Goal: Task Accomplishment & Management: Complete application form

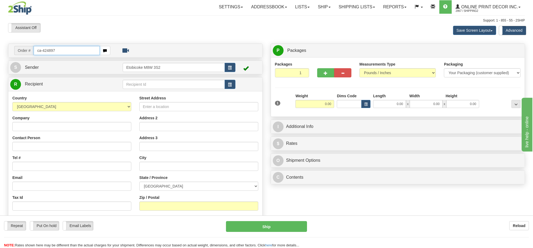
type input "ca-424897"
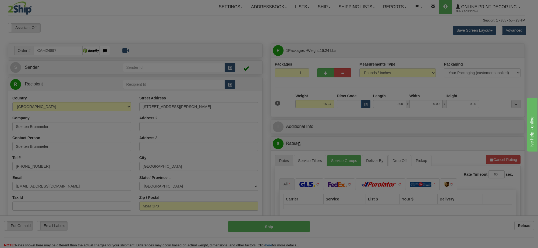
type input "[GEOGRAPHIC_DATA]"
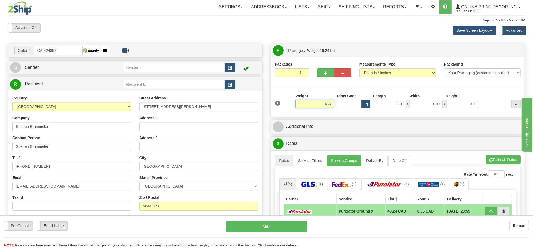
click at [314, 102] on input "16.24" at bounding box center [314, 104] width 39 height 8
click at [314, 101] on input "16.24" at bounding box center [314, 104] width 39 height 8
click at [313, 102] on input "16.24" at bounding box center [314, 104] width 39 height 8
click at [314, 102] on input "16.24" at bounding box center [314, 104] width 39 height 8
type input "10.00"
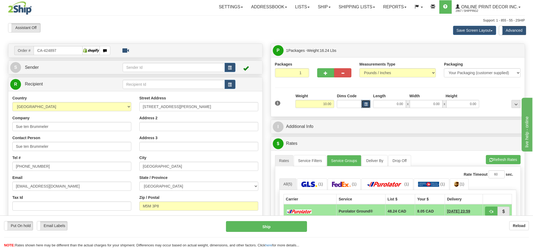
click at [365, 105] on span "button" at bounding box center [365, 104] width 3 height 3
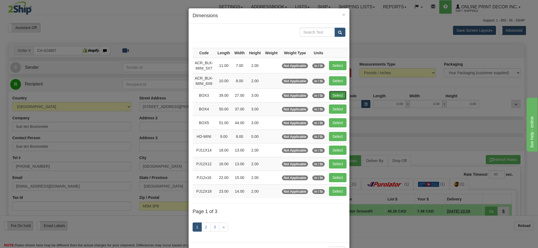
click at [336, 97] on button "Select" at bounding box center [337, 95] width 17 height 9
type input "BOX3"
type input "39.00"
type input "27.00"
type input "3.00"
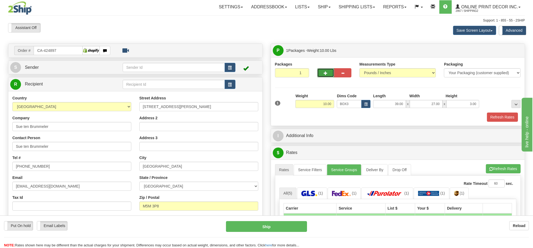
click at [326, 70] on button "button" at bounding box center [325, 72] width 17 height 9
radio input "true"
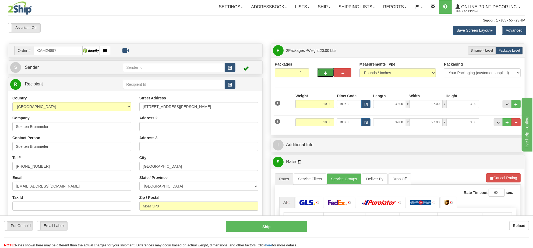
click at [325, 73] on span "button" at bounding box center [326, 73] width 4 height 3
type input "3"
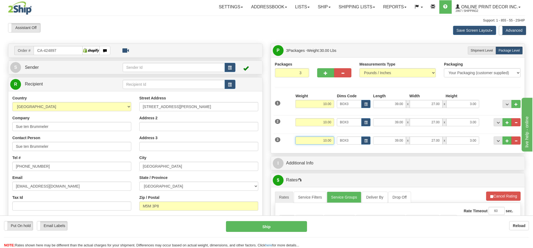
click at [328, 138] on input "10.00" at bounding box center [314, 141] width 39 height 8
click at [327, 137] on input "10.00" at bounding box center [314, 141] width 39 height 8
click at [326, 142] on input "10.500" at bounding box center [314, 141] width 39 height 8
type input "5.00"
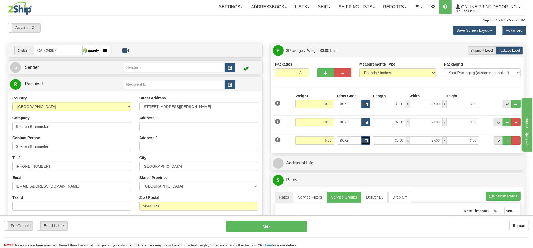
click at [366, 142] on span "button" at bounding box center [365, 141] width 3 height 3
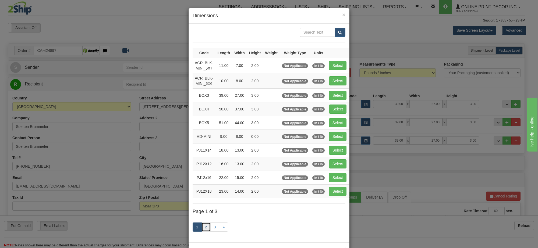
click at [205, 229] on link "2" at bounding box center [205, 227] width 9 height 9
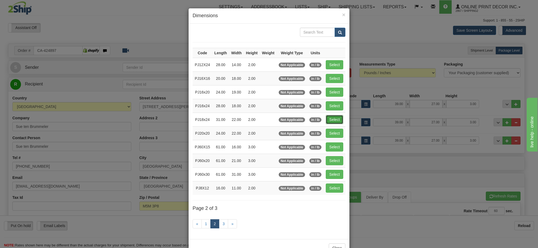
click at [335, 124] on button "Select" at bounding box center [334, 119] width 17 height 9
type input "PJ18x24"
type input "31.00"
type input "22.00"
type input "2.00"
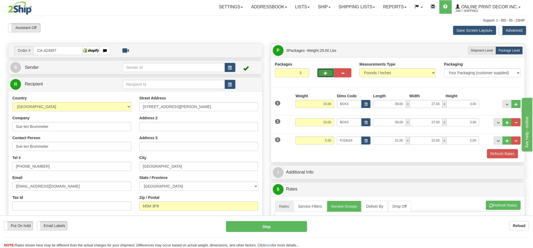
click at [326, 74] on span "button" at bounding box center [326, 73] width 4 height 3
type input "4"
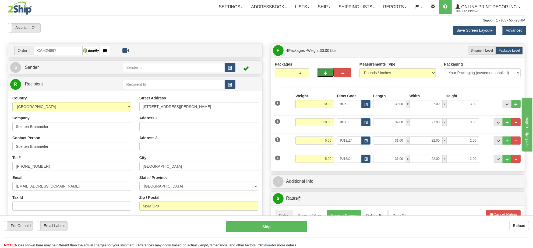
scroll to position [67, 0]
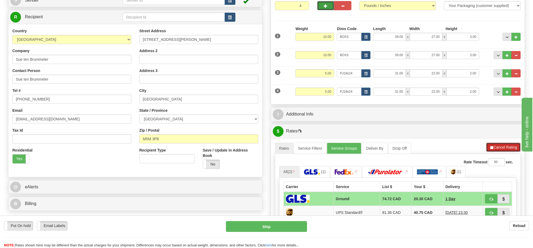
click at [497, 148] on button "Cancel Rating" at bounding box center [503, 147] width 34 height 9
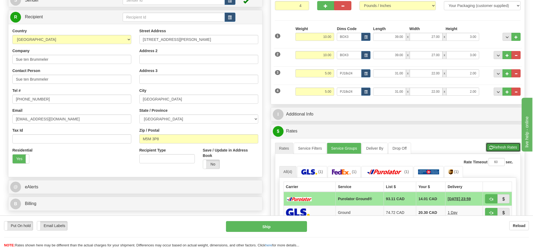
click at [497, 148] on button "Refresh Rates" at bounding box center [503, 147] width 35 height 9
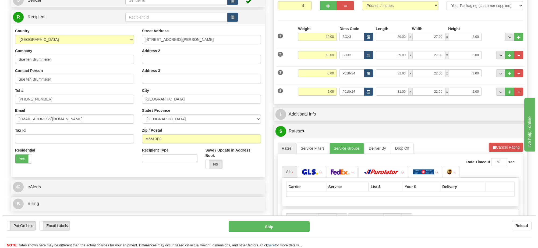
scroll to position [101, 0]
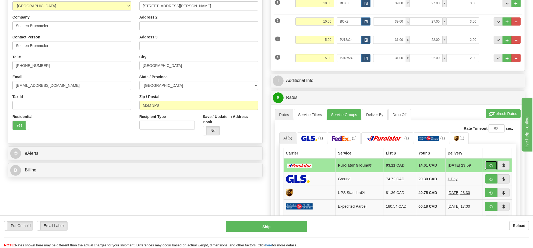
click at [489, 167] on span "button" at bounding box center [491, 165] width 4 height 3
type input "260"
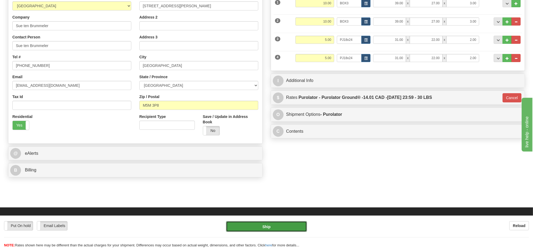
click at [292, 229] on button "Ship" at bounding box center [266, 226] width 81 height 11
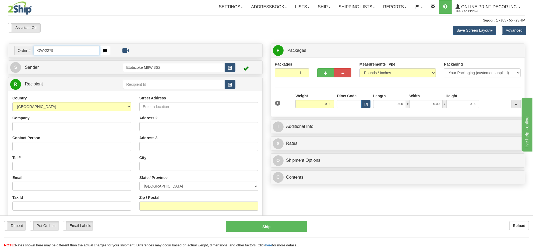
type input "OW-2279"
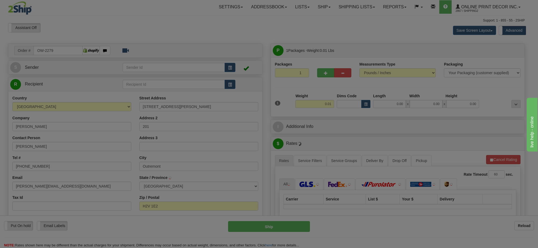
type input "OUTREMONT"
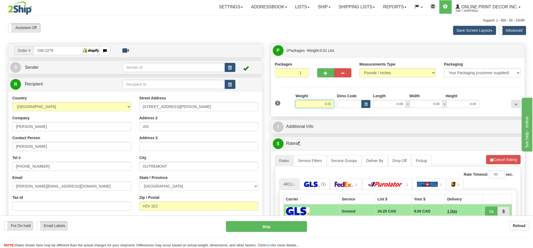
click at [324, 107] on input "0.01" at bounding box center [314, 104] width 39 height 8
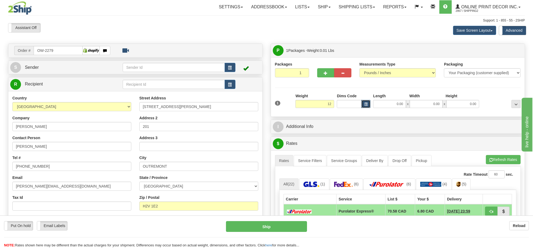
type input "12.00"
click at [368, 106] on button "button" at bounding box center [365, 104] width 9 height 8
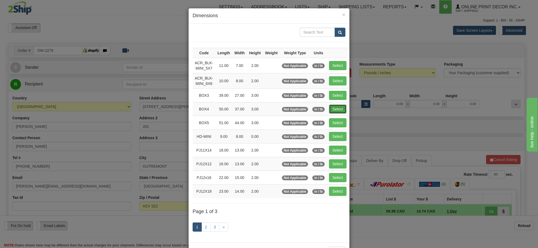
click at [335, 111] on button "Select" at bounding box center [337, 109] width 17 height 9
type input "BOX4"
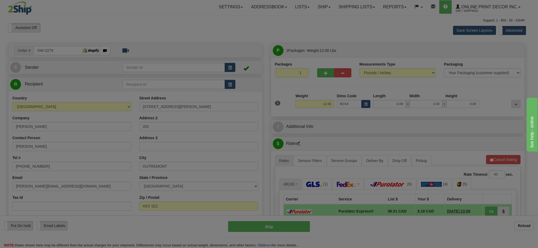
type input "50.00"
type input "37.00"
type input "3.00"
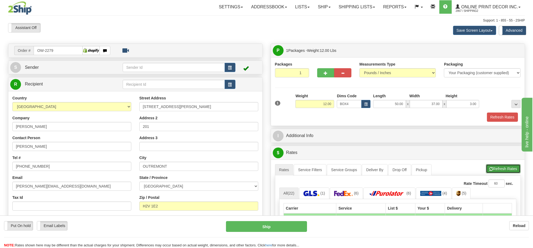
drag, startPoint x: 503, startPoint y: 167, endPoint x: 495, endPoint y: 161, distance: 10.3
click at [503, 167] on button "Refresh Rates" at bounding box center [503, 168] width 35 height 9
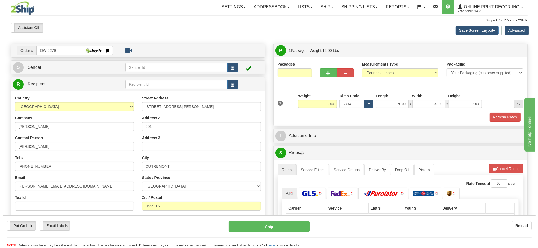
scroll to position [67, 0]
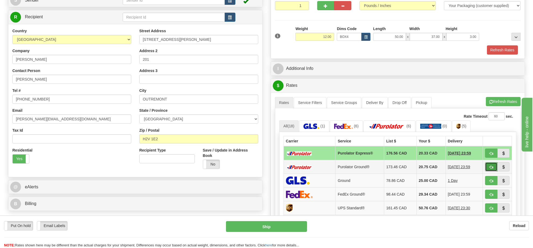
click at [489, 167] on button "button" at bounding box center [491, 166] width 12 height 9
type input "260"
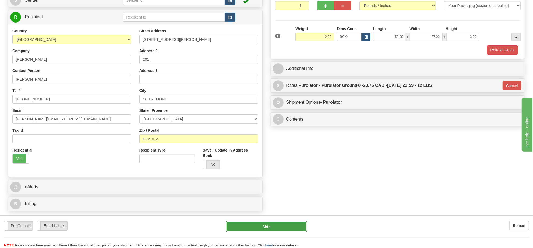
click at [270, 225] on button "Ship" at bounding box center [266, 226] width 81 height 11
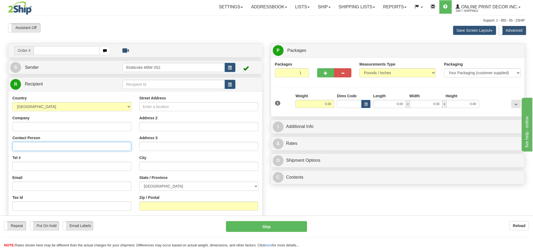
click at [34, 149] on input "Contact Person" at bounding box center [71, 146] width 119 height 9
type input "s"
type input "Shelley Aldrich"
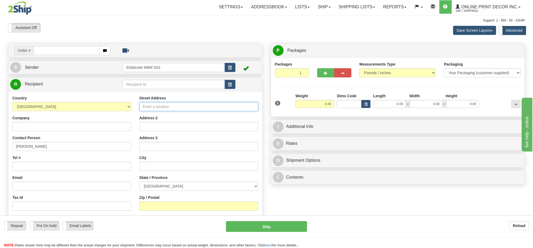
click at [169, 106] on input "Street Address" at bounding box center [198, 106] width 119 height 9
type input "4008 Miraleste Drive"
click at [227, 70] on button "button" at bounding box center [229, 67] width 11 height 9
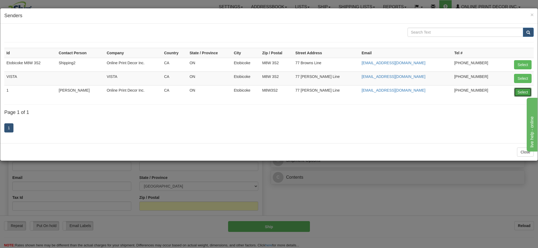
click at [521, 91] on button "Select" at bounding box center [522, 92] width 17 height 9
type input "1"
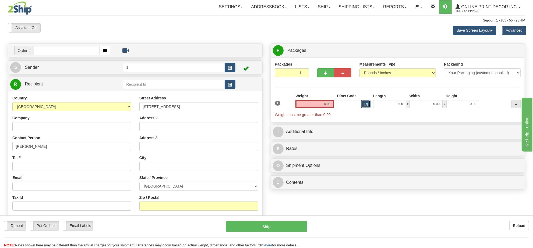
click at [367, 104] on button "button" at bounding box center [365, 104] width 9 height 8
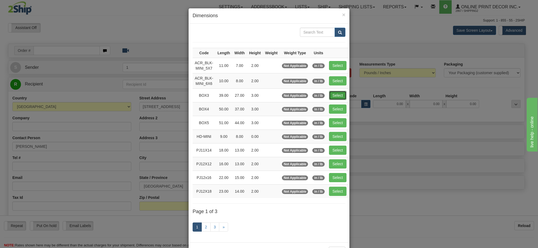
click at [338, 98] on button "Select" at bounding box center [337, 95] width 17 height 9
type input "BOX3"
type input "39.00"
type input "27.00"
type input "3.00"
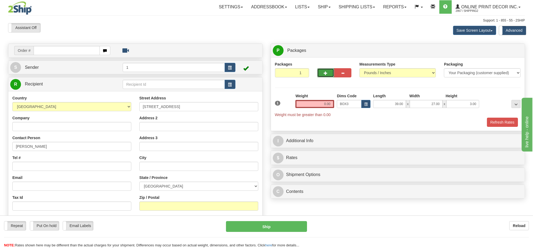
click at [324, 73] on span "button" at bounding box center [326, 73] width 4 height 3
radio input "true"
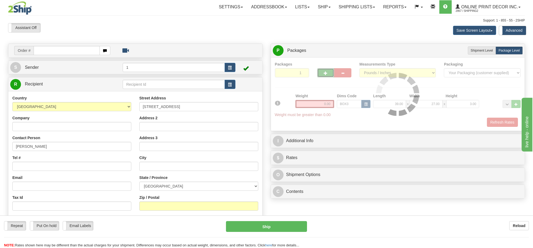
type input "2"
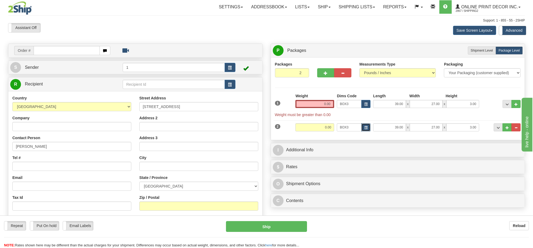
click at [361, 128] on button "button" at bounding box center [365, 127] width 9 height 8
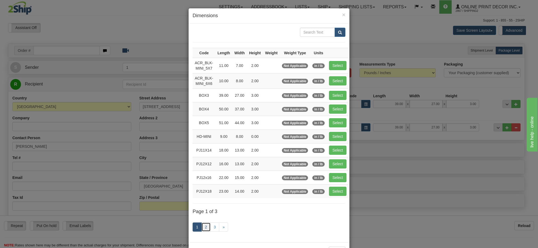
click at [202, 232] on link "2" at bounding box center [205, 227] width 9 height 9
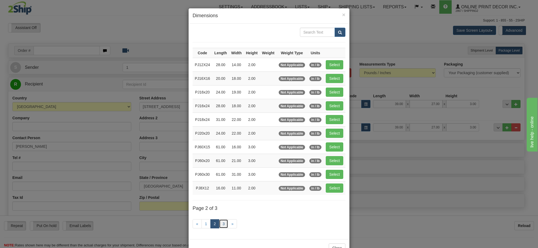
click at [219, 228] on link "3" at bounding box center [223, 223] width 9 height 9
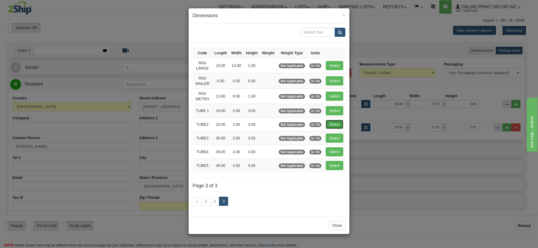
click at [337, 126] on button "Select" at bounding box center [334, 124] width 17 height 9
type input "TUBE2"
type input "22.00"
type input "3.00"
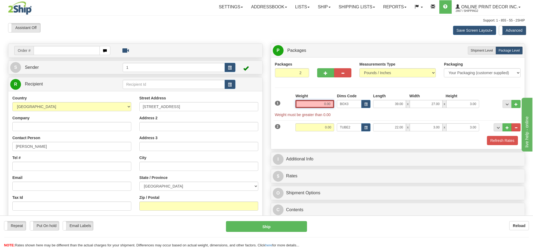
click at [319, 106] on input "0.00" at bounding box center [314, 104] width 39 height 8
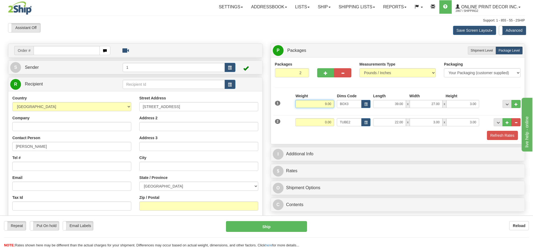
type input "9.00"
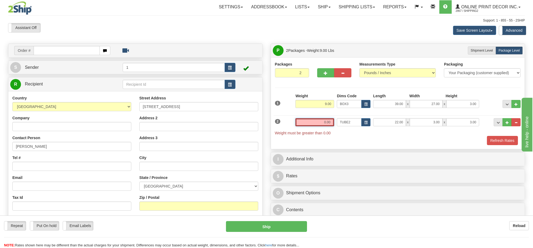
drag, startPoint x: 315, startPoint y: 121, endPoint x: 400, endPoint y: 95, distance: 88.6
click at [362, 122] on div "2 Weight 0.00 Dims Code TUBE2 Length Width x" at bounding box center [397, 124] width 248 height 23
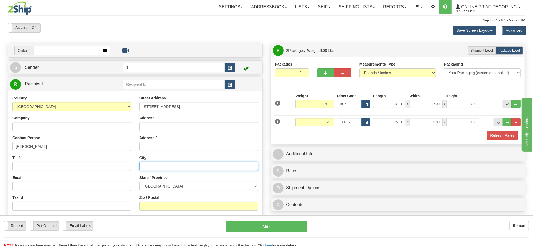
click at [157, 167] on input "text" at bounding box center [198, 166] width 119 height 9
type input "2.50"
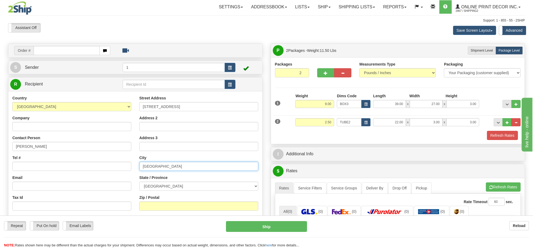
type input "Rancho Palos Verdes"
click at [173, 186] on select "ALBERTA BRITISH COLUMBIA MANITOBA NEW BRUNSWICK NEWFOUNDLAND NOVA SCOTIA NUNAVU…" at bounding box center [198, 186] width 119 height 9
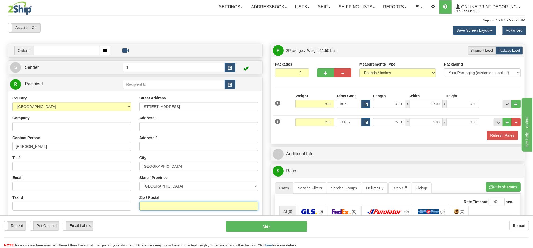
click at [167, 206] on input "Zip / Postal" at bounding box center [198, 206] width 119 height 9
type input "90275"
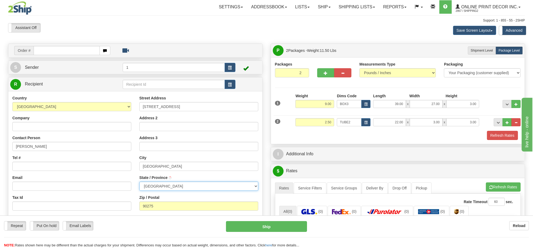
click at [155, 189] on select "ALBERTA BRITISH COLUMBIA MANITOBA NEW BRUNSWICK NEWFOUNDLAND NOVA SCOTIA NUNAVU…" at bounding box center [198, 186] width 119 height 9
type input "RANCHO PALOS VERDES"
click at [123, 194] on div "Country AFGHANISTAN ALAND ISLANDS ALBANIA ALGERIA AMERICAN SAMOA ANDORRA ANGOLA…" at bounding box center [71, 164] width 127 height 139
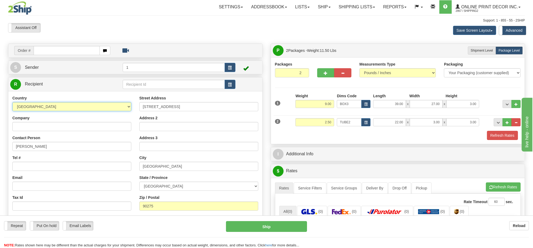
click at [112, 104] on select "AFGHANISTAN ALAND ISLANDS ALBANIA ALGERIA AMERICAN SAMOA ANDORRA ANGOLA ANGUILL…" at bounding box center [71, 106] width 119 height 9
select select "US"
click at [12, 103] on select "AFGHANISTAN ALAND ISLANDS ALBANIA ALGERIA AMERICAN SAMOA ANDORRA ANGOLA ANGUILL…" at bounding box center [71, 106] width 119 height 9
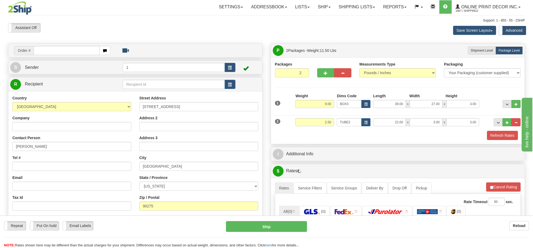
click at [155, 194] on div "Street Address 4008 Miraleste Drive Address 2 Address 3 City RANCHO PALOS VERDE…" at bounding box center [198, 167] width 127 height 145
click at [157, 191] on select "ALABAMA ALASKA ARIZONA ARKANSAS Armed Forces America Armed Forces Europe Armed …" at bounding box center [198, 186] width 119 height 9
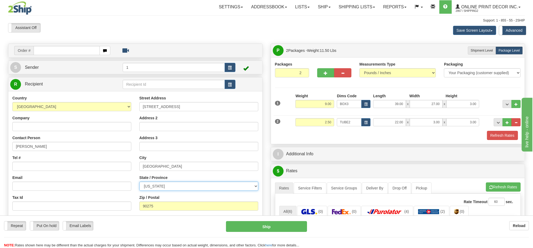
select select "CA"
click at [139, 183] on select "ALABAMA ALASKA ARIZONA ARKANSAS Armed Forces America Armed Forces Europe Armed …" at bounding box center [198, 186] width 119 height 9
click at [33, 166] on input "Tel #" at bounding box center [71, 166] width 119 height 9
click at [16, 167] on input "13107021205" at bounding box center [71, 166] width 119 height 9
click at [19, 169] on input "13107021205" at bounding box center [71, 166] width 119 height 9
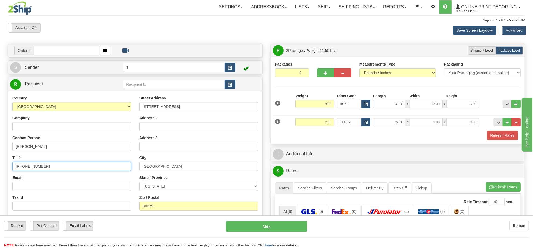
scroll to position [34, 0]
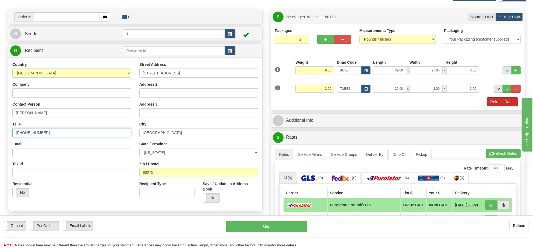
type input "+1 310-702-1205"
click at [497, 102] on button "Refresh Rates" at bounding box center [502, 101] width 31 height 9
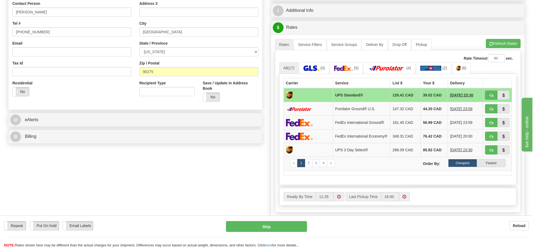
scroll to position [202, 0]
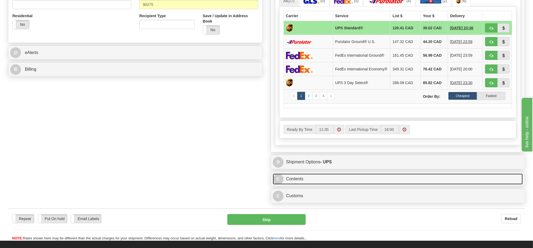
click at [306, 185] on link "C Contents" at bounding box center [398, 179] width 250 height 11
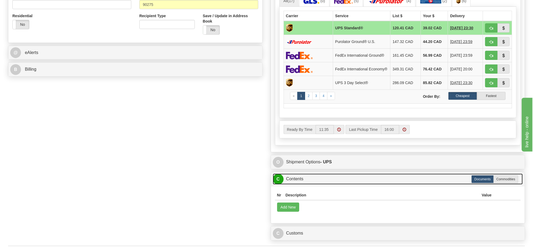
scroll to position [269, 0]
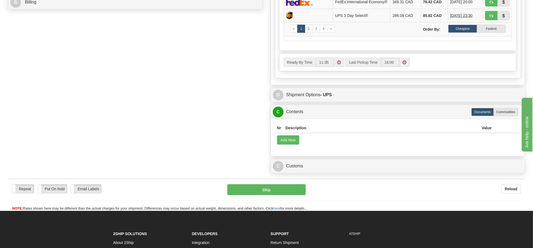
click at [290, 139] on td "Add New" at bounding box center [398, 140] width 246 height 14
click at [292, 143] on button "Add New" at bounding box center [288, 140] width 22 height 9
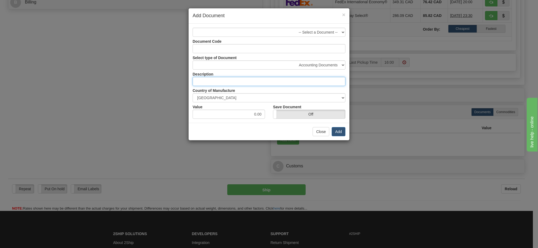
click at [222, 91] on div "Document Code Select type of Document Accounting Documents Analysis Reports App…" at bounding box center [269, 78] width 153 height 82
click at [312, 131] on div "Close Add" at bounding box center [268, 131] width 161 height 17
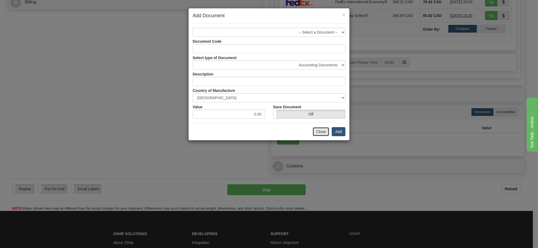
click at [326, 132] on button "Close" at bounding box center [320, 131] width 17 height 9
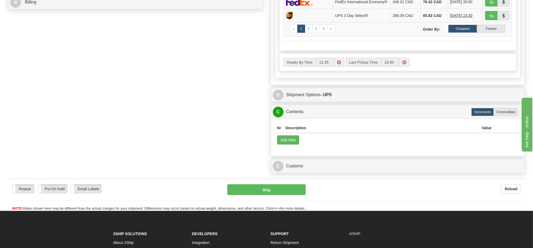
click at [289, 140] on td "Add New" at bounding box center [398, 140] width 246 height 14
click at [291, 142] on button "Add New" at bounding box center [288, 140] width 22 height 9
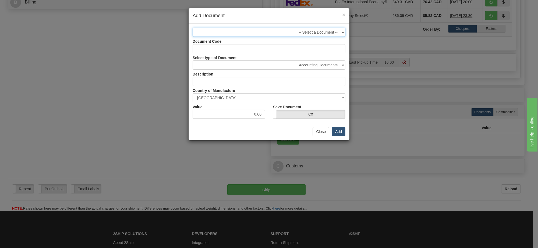
click at [311, 33] on select "-- Select a Document --" at bounding box center [269, 32] width 153 height 9
click at [313, 28] on select "-- Select a Document --" at bounding box center [269, 32] width 153 height 9
click at [324, 128] on button "Close" at bounding box center [320, 131] width 17 height 9
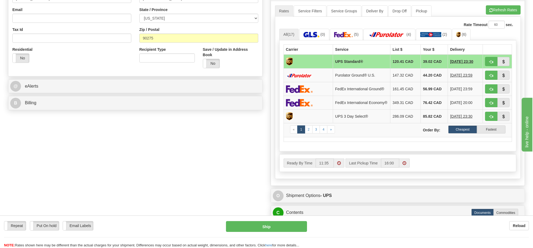
scroll to position [134, 0]
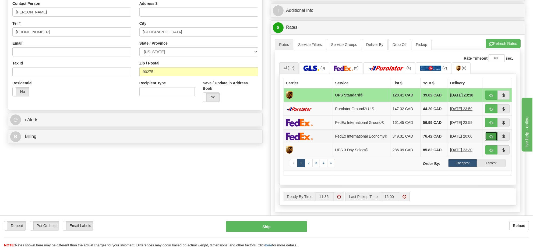
click at [487, 136] on button "button" at bounding box center [491, 136] width 12 height 9
type input "03"
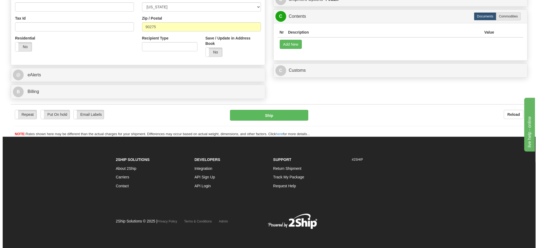
scroll to position [114, 0]
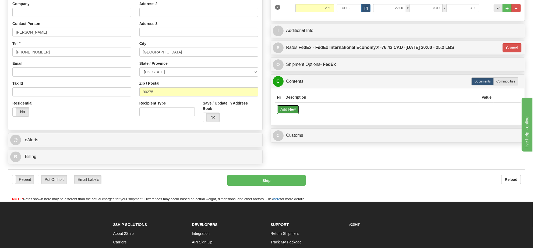
click at [291, 114] on button "Add New" at bounding box center [288, 109] width 22 height 9
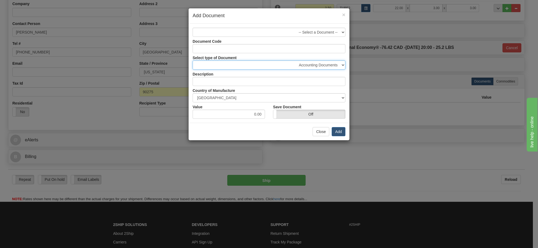
click at [241, 64] on select "Accounting Documents Analysis Reports Applications (Completed) Bank Statements …" at bounding box center [269, 64] width 153 height 9
click at [366, 81] on div "× Add Document -- Select a Document -- Document Code Select type of Document Ac…" at bounding box center [269, 124] width 538 height 248
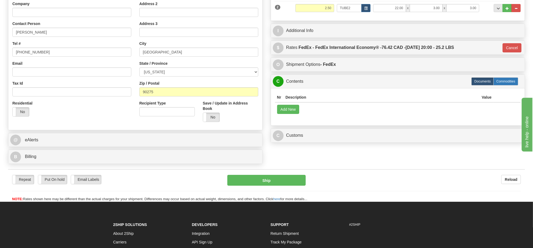
click at [504, 83] on label "Commodities" at bounding box center [505, 81] width 25 height 8
radio input "true"
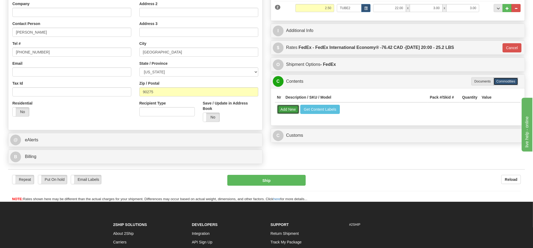
click at [292, 109] on button "Add New" at bounding box center [288, 109] width 22 height 9
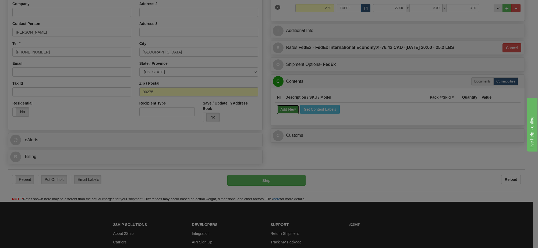
select select
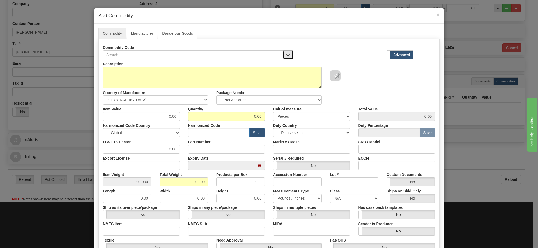
click at [288, 58] on button "button" at bounding box center [288, 54] width 11 height 9
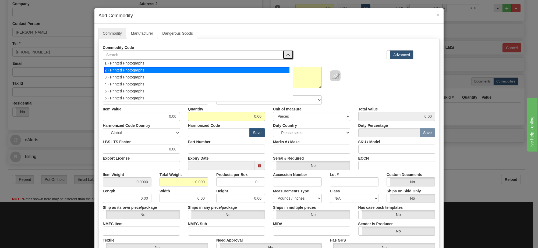
click at [275, 70] on div "2 - Printed Photographs" at bounding box center [196, 70] width 185 height 6
select select "1"
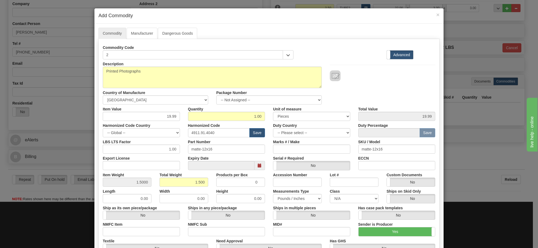
scroll to position [1, 0]
click at [312, 102] on select "-- Not Assigned -- Item 1 Item 2" at bounding box center [268, 99] width 105 height 9
select select "1"
click at [216, 96] on select "-- Not Assigned -- Item 1 Item 2" at bounding box center [268, 99] width 105 height 9
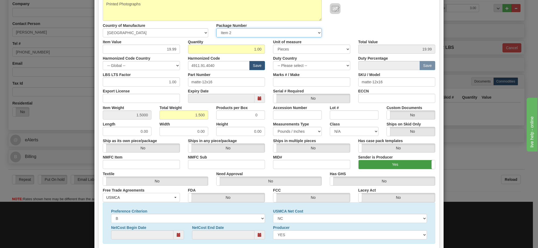
scroll to position [101, 0]
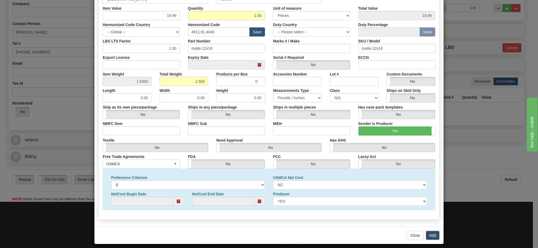
click at [426, 234] on button "Add" at bounding box center [433, 235] width 14 height 9
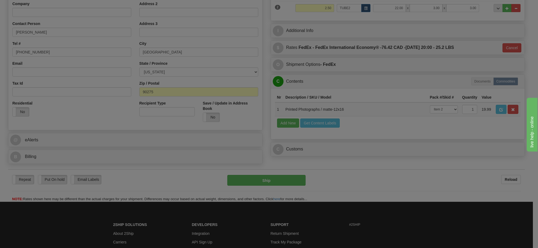
scroll to position [0, 0]
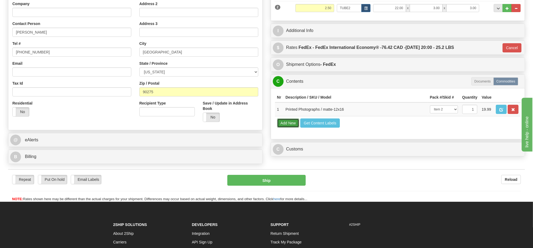
click at [285, 128] on button "Add New" at bounding box center [288, 123] width 22 height 9
select select
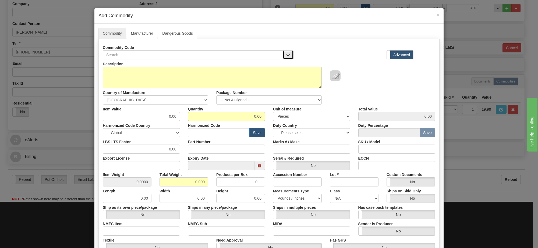
click at [289, 56] on button "button" at bounding box center [288, 54] width 11 height 9
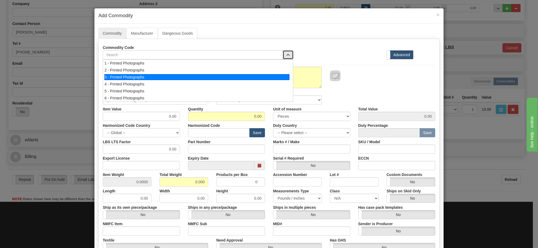
click at [219, 79] on div "3 - Printed Photographs" at bounding box center [196, 77] width 185 height 6
select select "1"
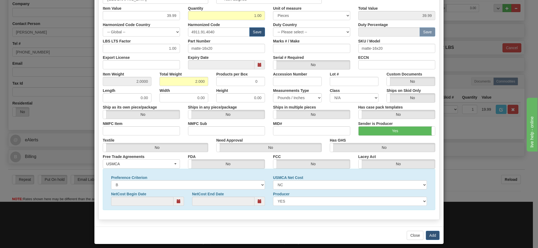
scroll to position [34, 0]
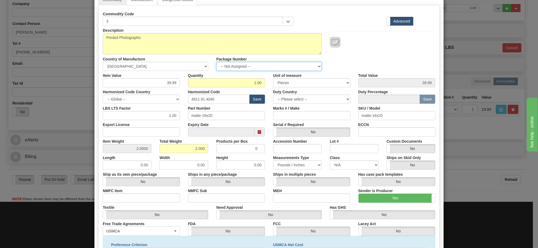
click at [302, 69] on select "-- Not Assigned -- Item 1 Item 2" at bounding box center [268, 66] width 105 height 9
select select "0"
click at [216, 62] on select "-- Not Assigned -- Item 1 Item 2" at bounding box center [268, 66] width 105 height 9
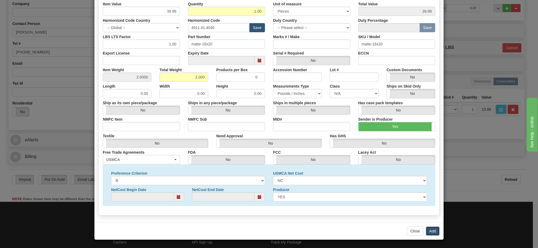
click at [427, 230] on button "Add" at bounding box center [433, 231] width 14 height 9
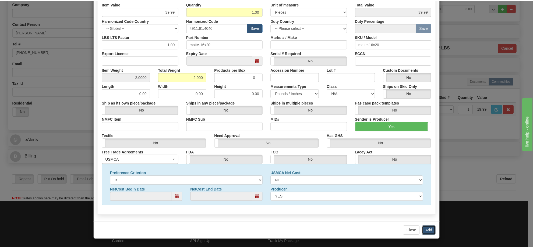
scroll to position [0, 0]
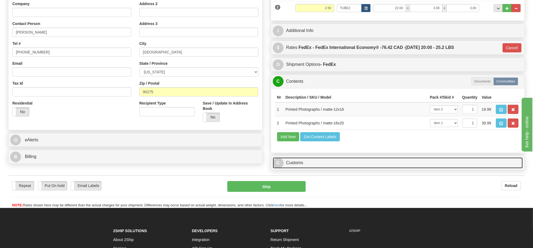
click at [300, 169] on link "C Customs" at bounding box center [398, 163] width 250 height 11
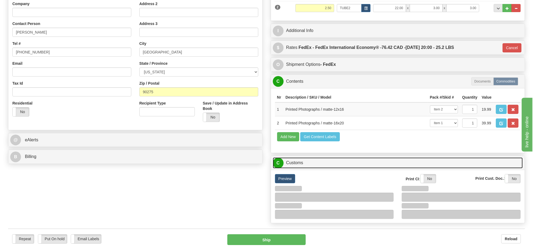
scroll to position [215, 0]
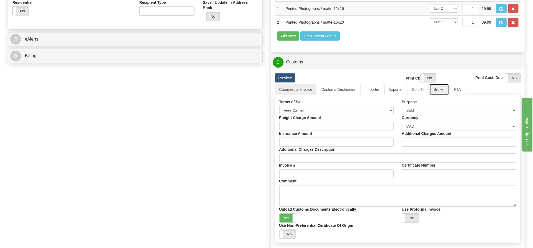
click at [435, 95] on link "Broker" at bounding box center [439, 89] width 20 height 11
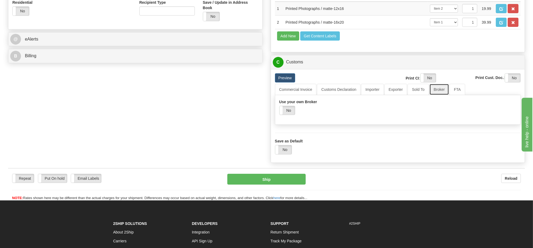
scroll to position [249, 0]
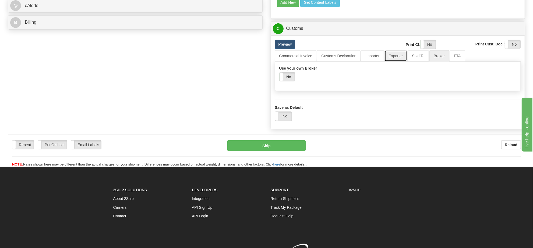
click at [394, 62] on link "Exporter" at bounding box center [395, 55] width 23 height 11
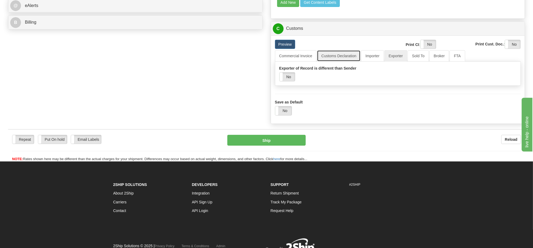
click at [340, 62] on link "Customs Declaration" at bounding box center [339, 55] width 44 height 11
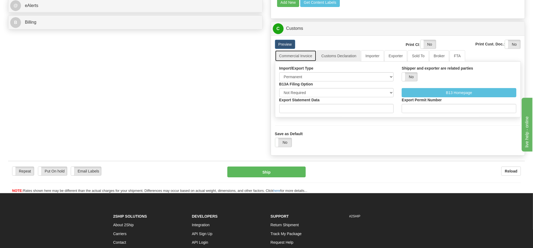
click at [284, 62] on link "Commercial Invoice" at bounding box center [296, 55] width 42 height 11
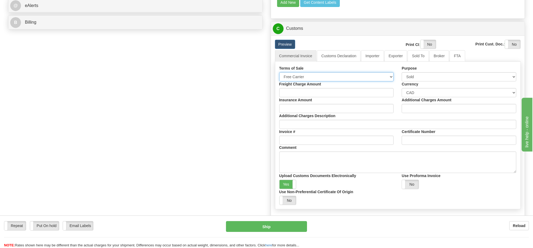
click at [309, 81] on select "Free Carrier Free On Board Ex Works Delivered Duty Unpaid Delivered Duty Paid C…" at bounding box center [336, 76] width 115 height 9
click at [323, 62] on link "Customs Declaration" at bounding box center [339, 55] width 44 height 11
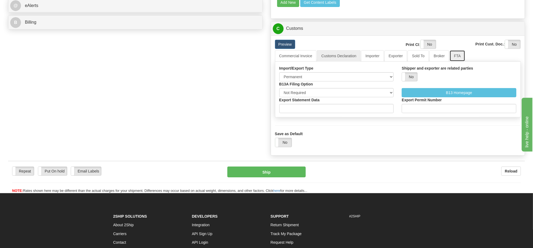
click at [449, 62] on link "FTA" at bounding box center [456, 55] width 15 height 11
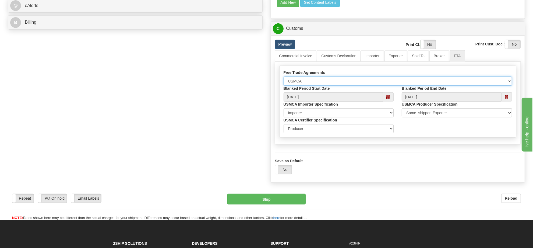
click at [312, 86] on select "None Other USMCA CETA CUKTCA" at bounding box center [397, 81] width 229 height 9
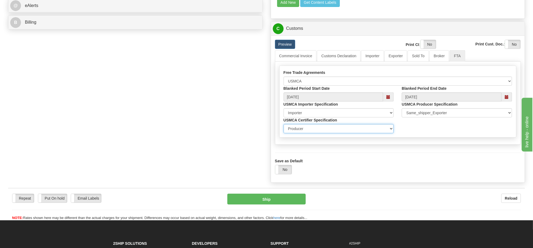
click at [316, 133] on select "Exporter Importer Producer" at bounding box center [338, 128] width 110 height 9
click at [433, 62] on link "Broker" at bounding box center [439, 55] width 20 height 11
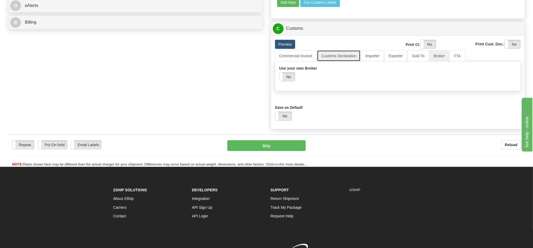
click at [333, 62] on link "Customs Declaration" at bounding box center [339, 55] width 44 height 11
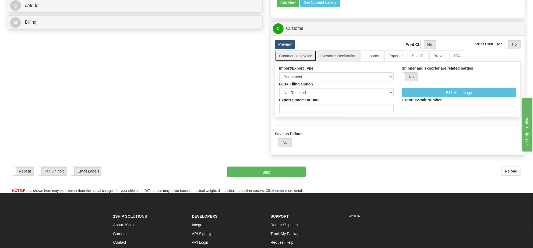
click at [282, 62] on link "Commercial Invoice" at bounding box center [296, 55] width 42 height 11
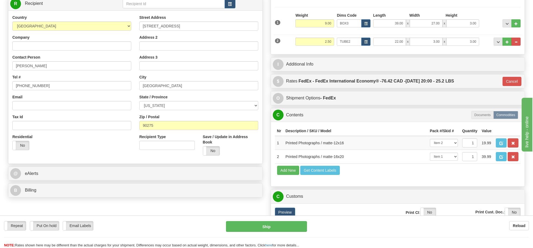
scroll to position [47, 0]
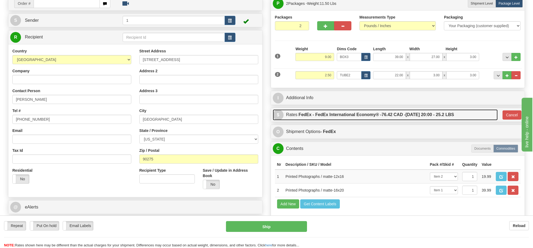
click at [342, 117] on label "FedEx - FedEx International Economy® - 76.42 CAD - 10/13/2025 20:00 - 25.2 LBS" at bounding box center [375, 114] width 155 height 11
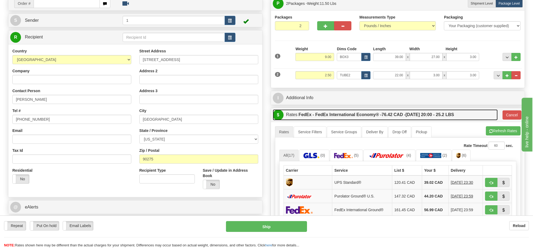
scroll to position [114, 0]
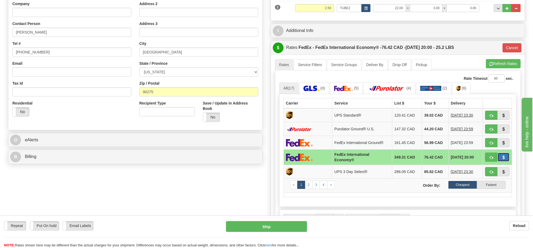
click at [504, 159] on span "button" at bounding box center [503, 157] width 4 height 3
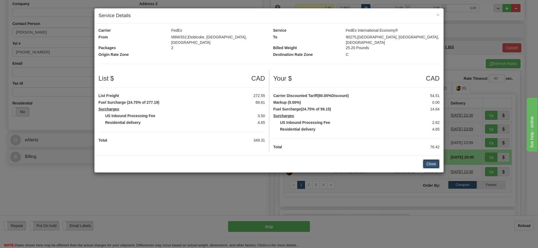
click at [435, 160] on button "Close" at bounding box center [431, 163] width 17 height 9
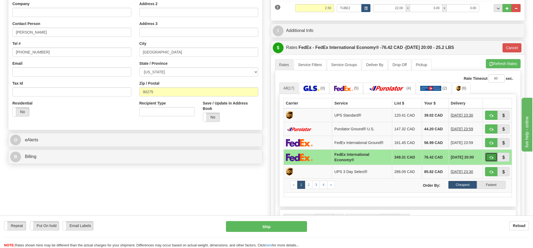
click at [489, 159] on span "button" at bounding box center [491, 157] width 4 height 3
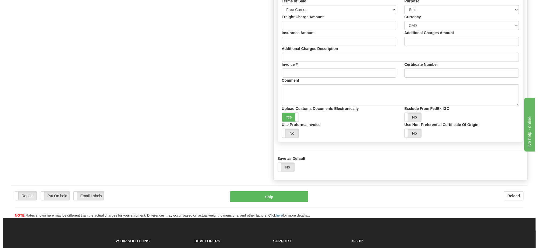
scroll to position [282, 0]
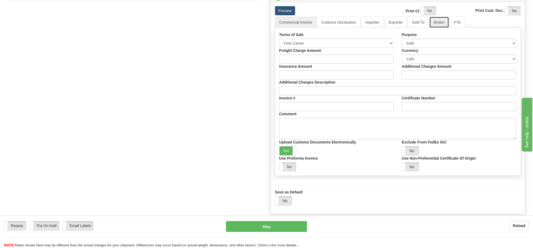
click at [439, 28] on link "Broker" at bounding box center [439, 22] width 20 height 11
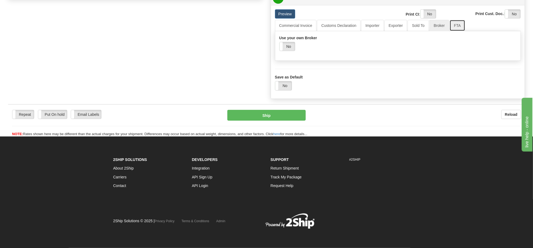
click at [450, 31] on link "FTA" at bounding box center [456, 25] width 15 height 11
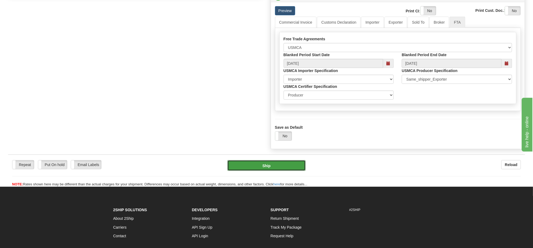
click at [267, 171] on button "Ship" at bounding box center [266, 165] width 78 height 11
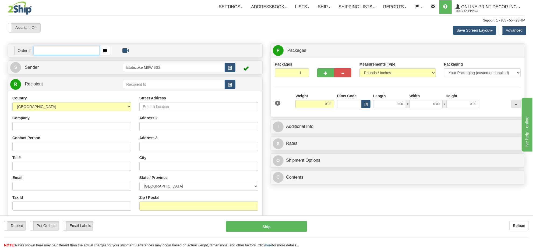
click at [72, 50] on input "text" at bounding box center [67, 50] width 66 height 9
type input "ca-425349"
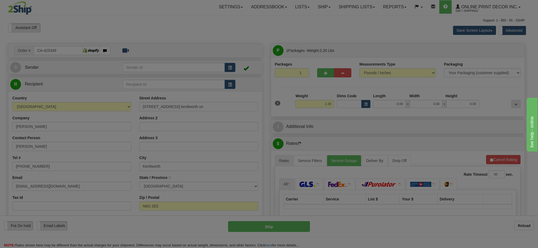
type input "KENILWORTH"
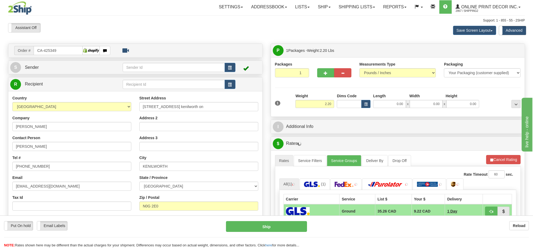
click at [366, 109] on div "1 Weight 2.20 Dims Code 0.00" at bounding box center [397, 102] width 248 height 19
click at [366, 105] on span "button" at bounding box center [365, 104] width 3 height 3
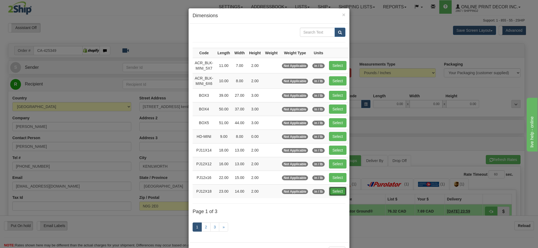
click at [340, 192] on button "Select" at bounding box center [337, 191] width 17 height 9
type input "PJ12X18"
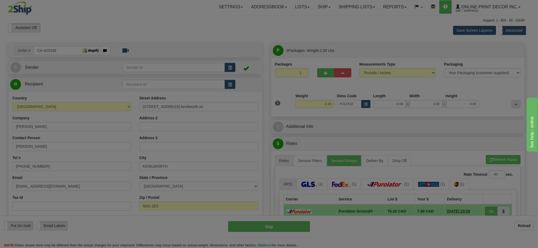
type input "23.00"
type input "14.00"
type input "2.00"
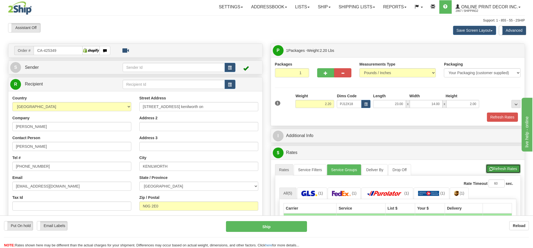
click at [497, 169] on button "Refresh Rates" at bounding box center [503, 168] width 35 height 9
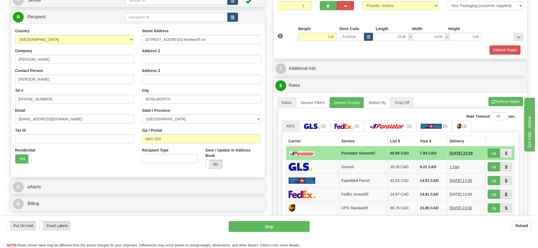
scroll to position [101, 0]
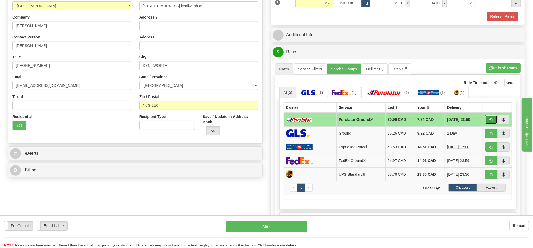
click at [491, 122] on span "button" at bounding box center [491, 119] width 4 height 3
type input "260"
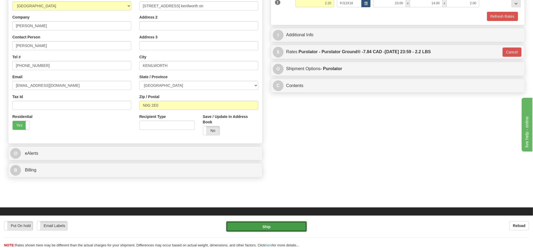
click at [279, 228] on button "Ship" at bounding box center [266, 226] width 81 height 11
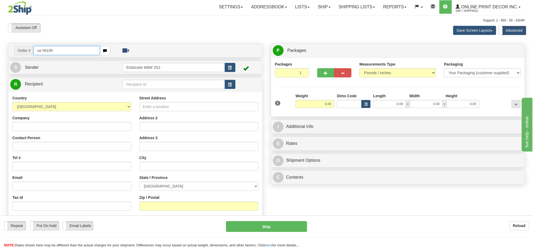
type input "us-56195"
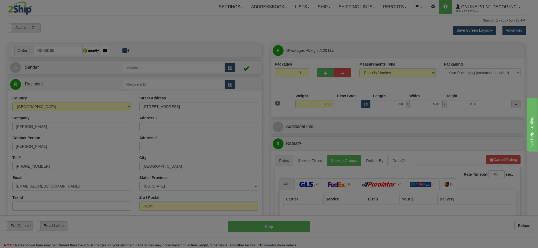
type input "[GEOGRAPHIC_DATA]"
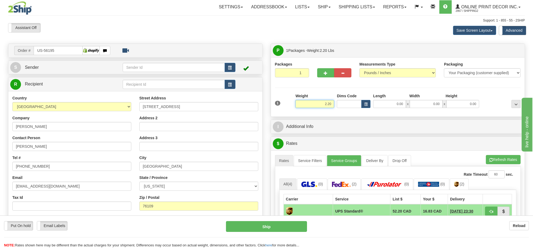
click at [329, 106] on input "2.20" at bounding box center [314, 104] width 39 height 8
type input "4.00"
drag, startPoint x: 378, startPoint y: 106, endPoint x: 370, endPoint y: 106, distance: 8.1
click at [378, 106] on input "0.00" at bounding box center [389, 104] width 33 height 8
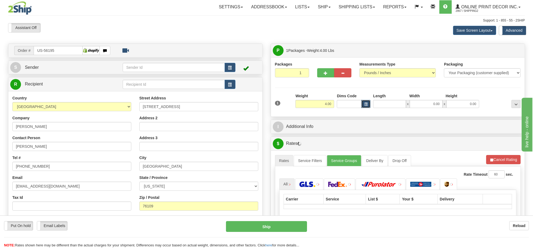
type input "0.00"
click at [366, 106] on span "button" at bounding box center [365, 104] width 3 height 3
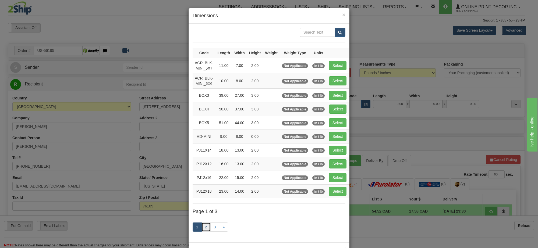
click at [204, 229] on link "2" at bounding box center [205, 227] width 9 height 9
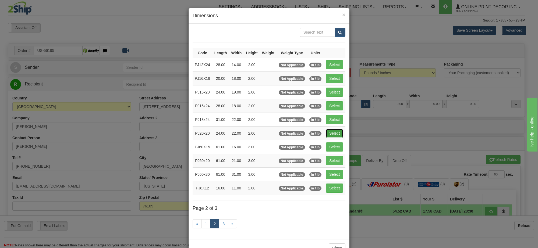
click at [330, 132] on button "Select" at bounding box center [334, 133] width 17 height 9
type input "PJ20x20"
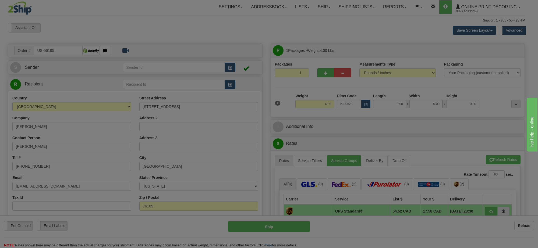
type input "24.00"
type input "22.00"
type input "2.00"
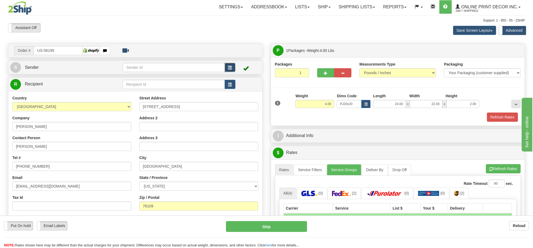
click at [231, 68] on button "button" at bounding box center [229, 67] width 11 height 9
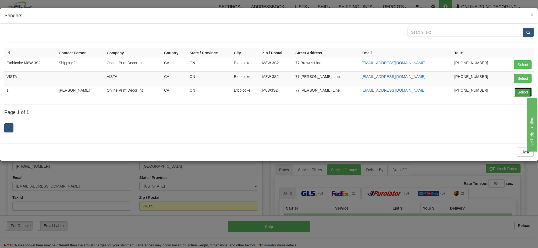
click at [522, 96] on button "Select" at bounding box center [522, 92] width 17 height 9
type input "1"
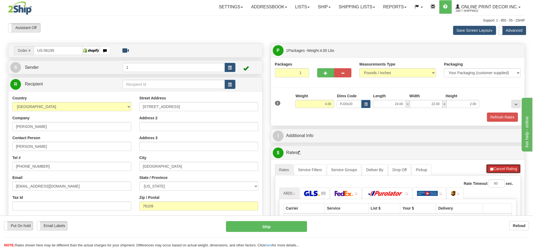
click at [492, 167] on button "Cancel Rating" at bounding box center [503, 168] width 34 height 9
click at [492, 167] on button "Refresh Rates" at bounding box center [503, 168] width 35 height 9
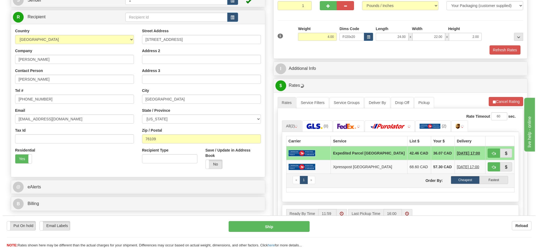
scroll to position [134, 0]
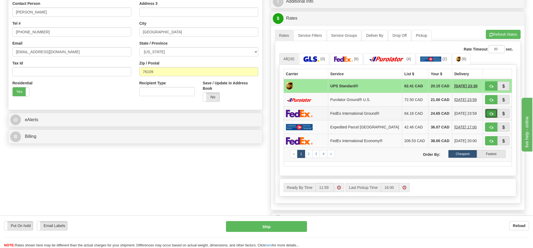
click at [487, 114] on button "button" at bounding box center [491, 113] width 12 height 9
type input "92"
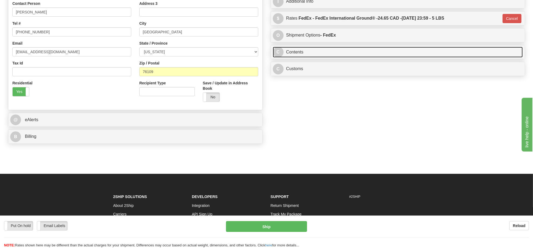
click at [330, 56] on link "C Contents" at bounding box center [398, 52] width 250 height 11
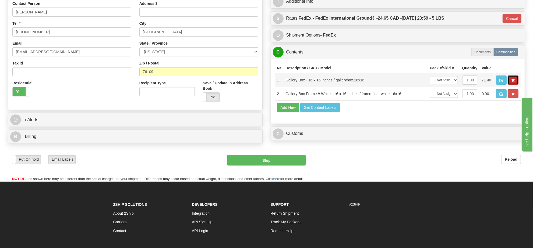
click at [510, 85] on button "button" at bounding box center [512, 80] width 11 height 9
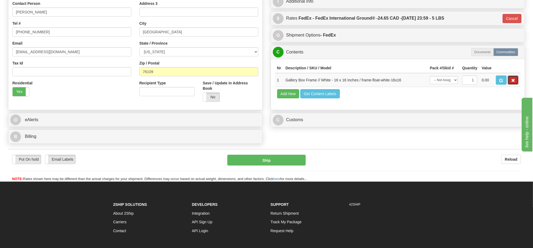
click at [510, 85] on button "button" at bounding box center [512, 80] width 11 height 9
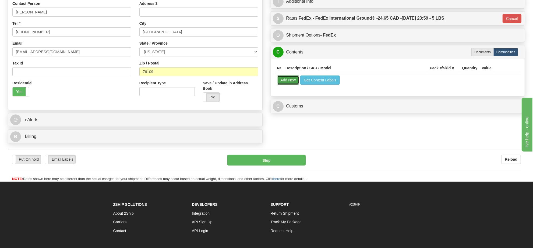
click at [284, 83] on button "Add New" at bounding box center [288, 80] width 22 height 9
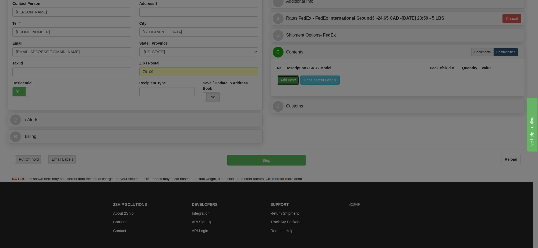
select select
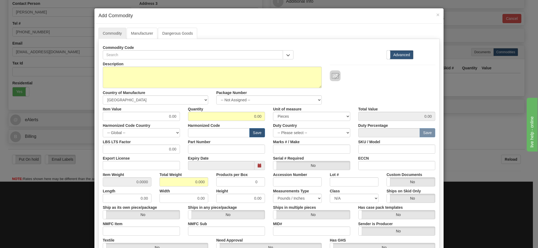
click at [291, 52] on div "Commodity Code" at bounding box center [198, 51] width 199 height 16
drag, startPoint x: 285, startPoint y: 53, endPoint x: 282, endPoint y: 59, distance: 6.4
click at [286, 54] on span "button" at bounding box center [288, 55] width 4 height 3
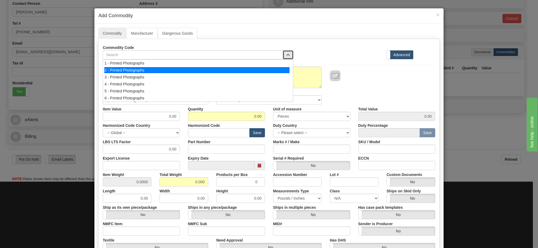
click at [265, 73] on div "2 - Printed Photographs" at bounding box center [196, 70] width 185 height 6
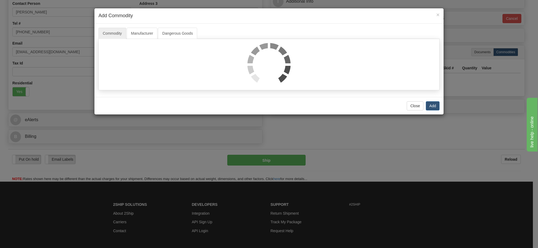
select select "1"
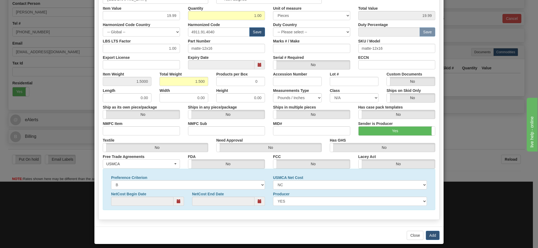
scroll to position [67, 0]
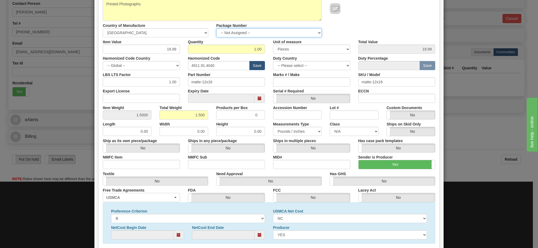
drag, startPoint x: 289, startPoint y: 33, endPoint x: 288, endPoint y: 37, distance: 4.8
click at [289, 33] on select "-- Not Assigned -- Item 1" at bounding box center [268, 32] width 105 height 9
select select "0"
click at [216, 28] on select "-- Not Assigned -- Item 1" at bounding box center [268, 32] width 105 height 9
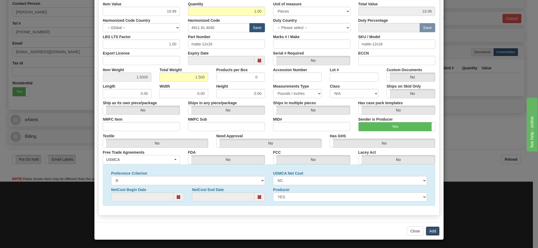
click at [428, 229] on button "Add" at bounding box center [433, 231] width 14 height 9
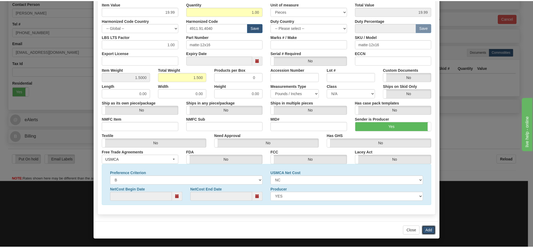
scroll to position [0, 0]
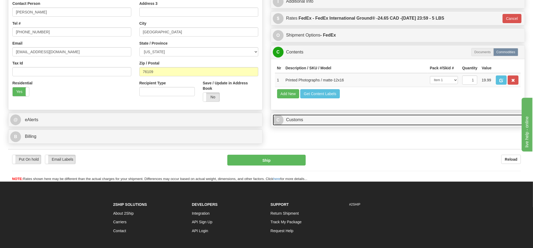
click at [322, 126] on link "C Customs" at bounding box center [398, 120] width 250 height 11
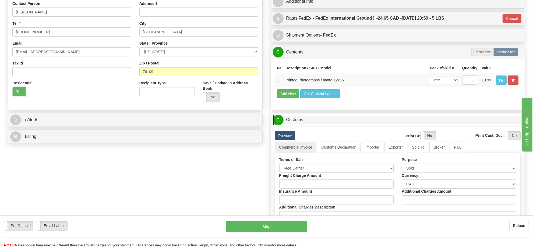
scroll to position [235, 0]
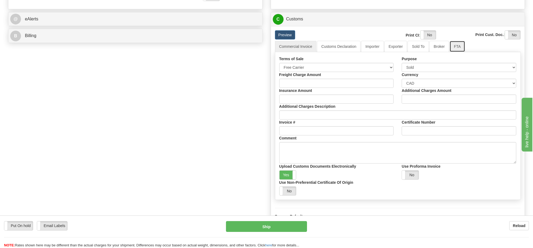
click at [449, 52] on link "FTA" at bounding box center [456, 46] width 15 height 11
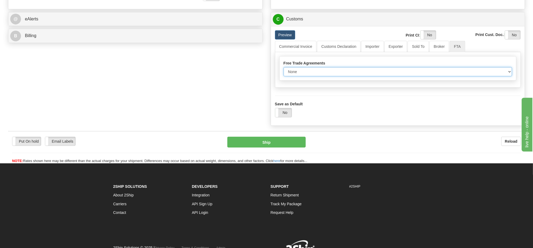
click at [339, 76] on select "None Other USMCA CETA CUKTCA" at bounding box center [397, 71] width 229 height 9
select select "1"
click at [283, 76] on select "None Other USMCA CETA CUKTCA" at bounding box center [397, 71] width 229 height 9
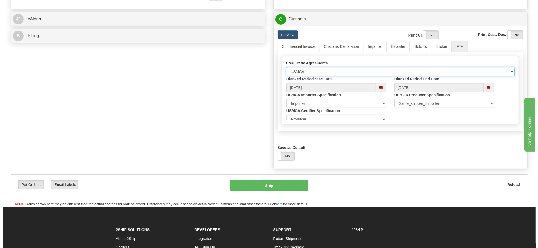
scroll to position [323, 0]
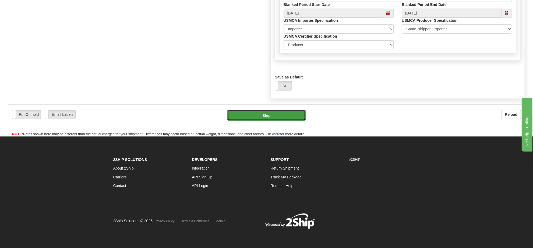
click at [293, 115] on button "Ship" at bounding box center [266, 115] width 78 height 11
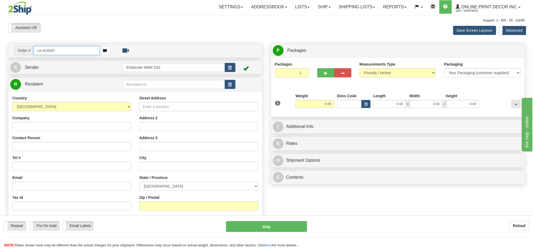
type input "ca-424947"
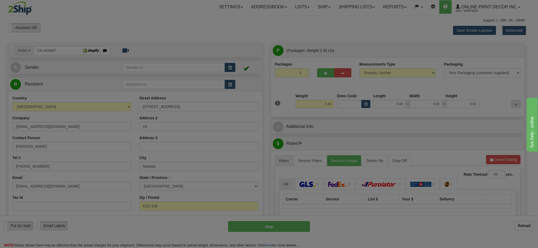
type input "NEPEAN"
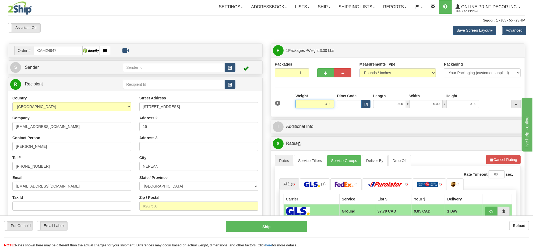
click at [318, 106] on input "3.30" at bounding box center [314, 104] width 39 height 8
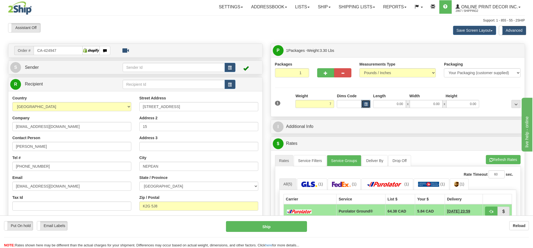
type input "7.00"
click at [365, 106] on span "button" at bounding box center [365, 104] width 3 height 3
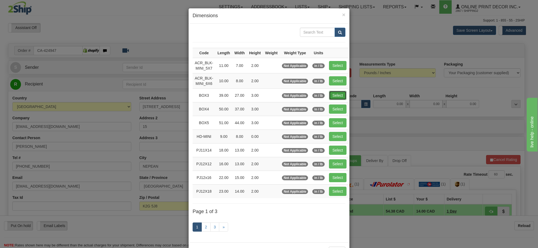
click at [336, 95] on button "Select" at bounding box center [337, 95] width 17 height 9
type input "BOX3"
type input "39.00"
type input "27.00"
type input "3.00"
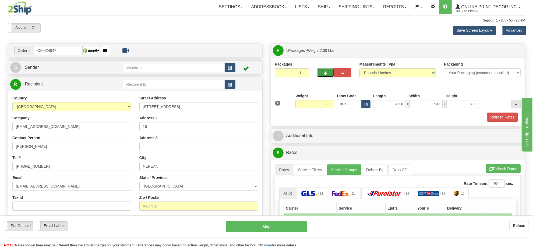
click at [319, 73] on button "button" at bounding box center [325, 72] width 17 height 9
radio input "true"
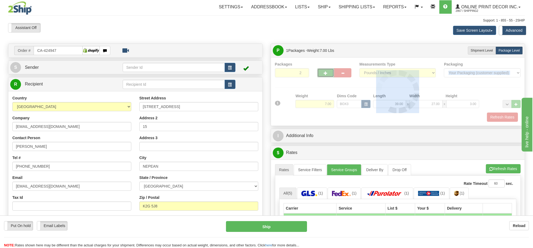
click at [319, 73] on div at bounding box center [398, 92] width 246 height 60
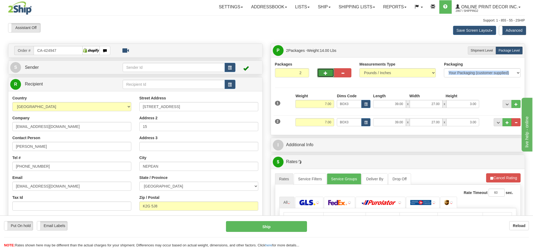
click at [319, 73] on button "button" at bounding box center [325, 72] width 17 height 9
type input "3"
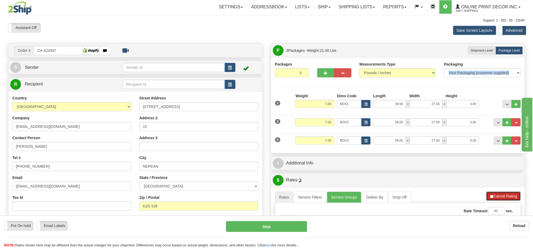
click at [499, 197] on button "Cancel Rating" at bounding box center [503, 196] width 34 height 9
drag, startPoint x: 499, startPoint y: 197, endPoint x: 454, endPoint y: 127, distance: 83.5
click at [498, 197] on button "Refresh Rates" at bounding box center [503, 196] width 35 height 9
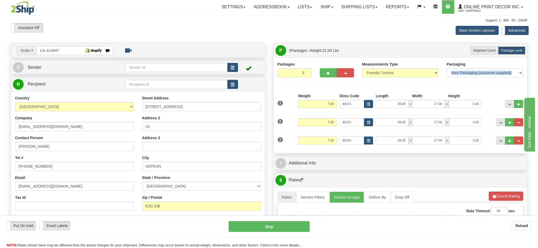
scroll to position [67, 0]
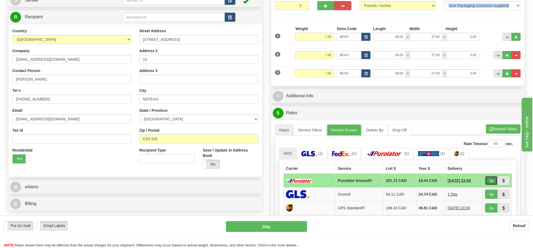
click at [488, 185] on button "button" at bounding box center [491, 180] width 12 height 9
type input "260"
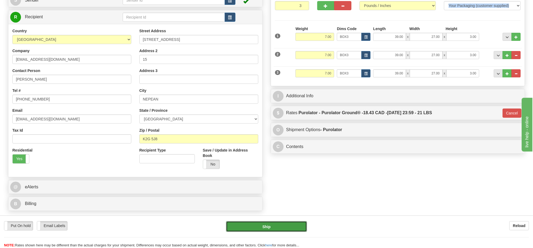
click at [264, 229] on button "Ship" at bounding box center [266, 226] width 81 height 11
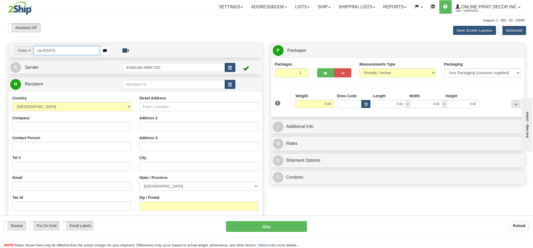
type input "ca-425373"
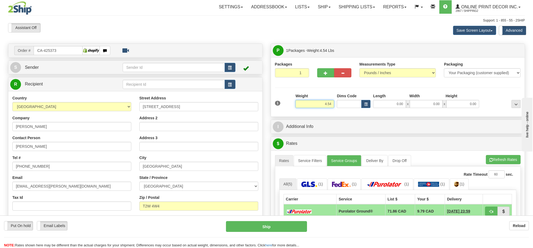
click at [316, 105] on input "4.54" at bounding box center [314, 104] width 39 height 8
click at [362, 106] on button "button" at bounding box center [365, 104] width 9 height 8
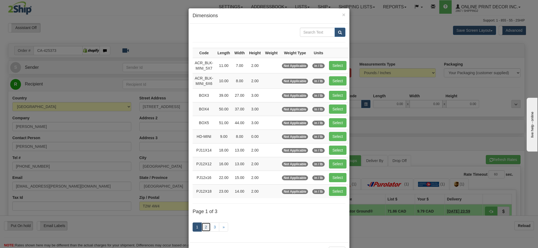
click at [204, 227] on link "2" at bounding box center [205, 227] width 9 height 9
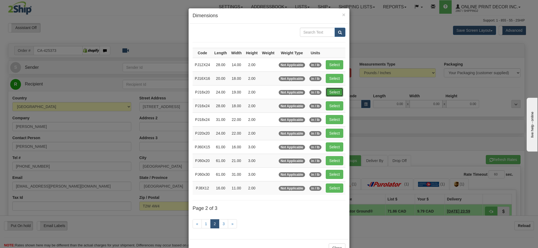
click at [329, 91] on button "Select" at bounding box center [334, 92] width 17 height 9
type input "PJ16x20"
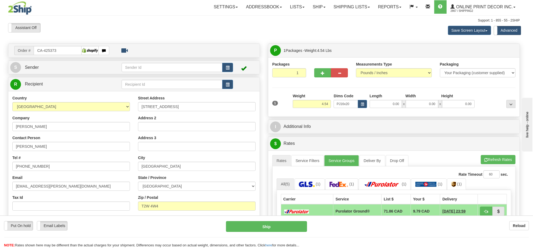
type input "24.00"
type input "19.00"
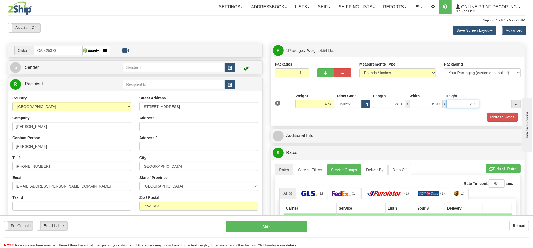
click at [466, 108] on input "2.00" at bounding box center [462, 104] width 33 height 8
type input "4.00"
click at [504, 167] on button "Refresh Rates" at bounding box center [503, 168] width 35 height 9
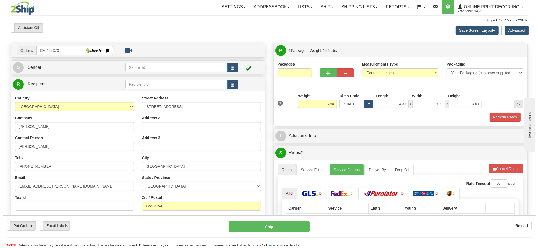
scroll to position [67, 0]
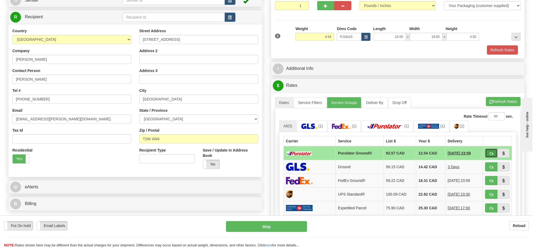
click at [489, 154] on span "button" at bounding box center [491, 153] width 4 height 3
type input "260"
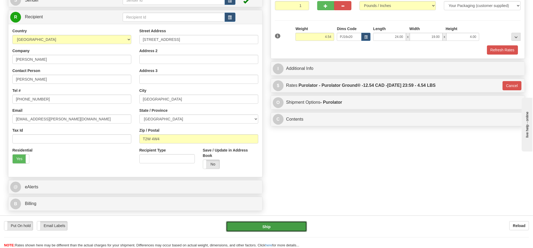
click at [255, 227] on button "Ship" at bounding box center [266, 226] width 81 height 11
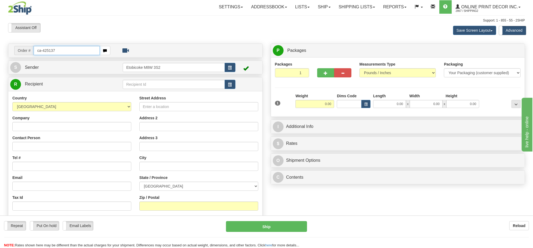
type input "ca-425137"
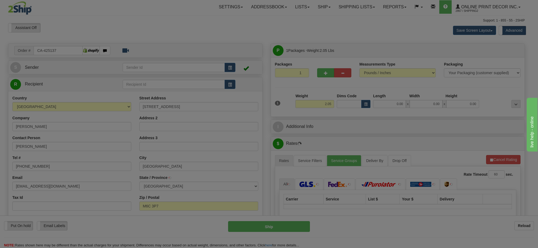
type input "YORK"
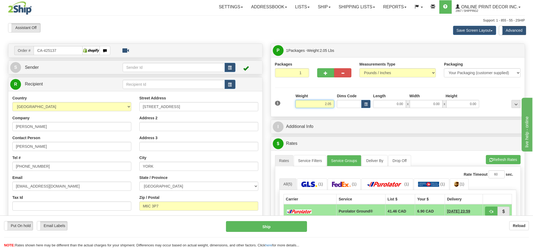
click at [325, 105] on input "2.05" at bounding box center [314, 104] width 39 height 8
click at [323, 107] on input "2.05" at bounding box center [314, 104] width 39 height 8
click at [364, 104] on span "button" at bounding box center [365, 104] width 3 height 3
type input "6.00"
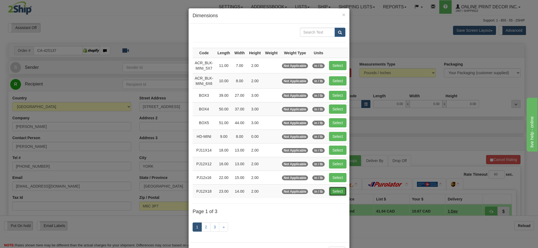
click at [338, 190] on button "Select" at bounding box center [337, 191] width 17 height 9
type input "PJ12X18"
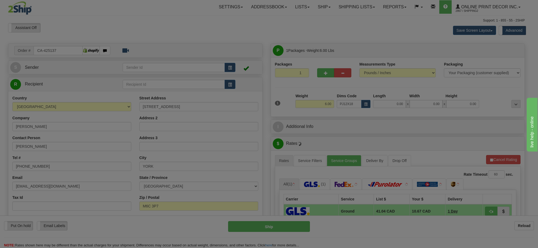
type input "23.00"
type input "14.00"
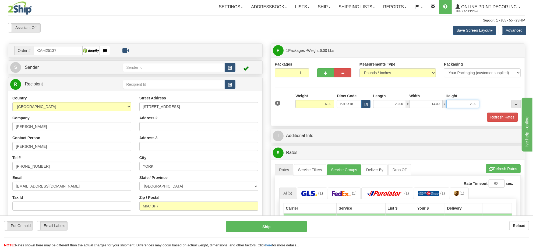
click at [468, 101] on input "2.00" at bounding box center [462, 104] width 33 height 8
type input "4.00"
click at [506, 171] on button "Refresh Rates" at bounding box center [503, 168] width 35 height 9
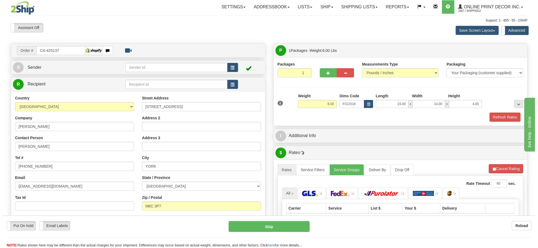
scroll to position [67, 0]
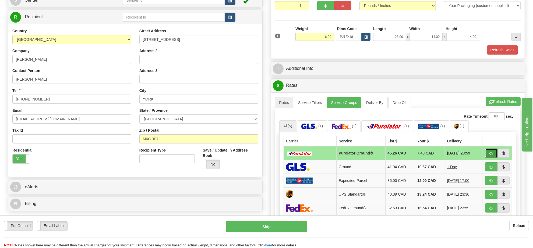
click at [490, 155] on span "button" at bounding box center [491, 153] width 4 height 3
type input "260"
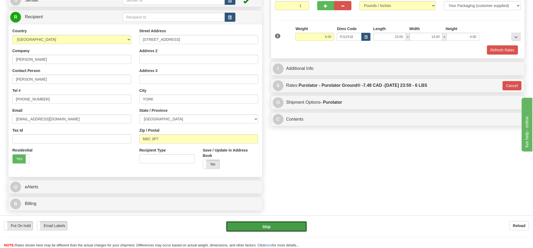
click at [271, 224] on button "Ship" at bounding box center [266, 226] width 81 height 11
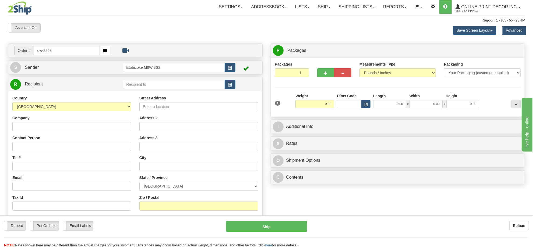
type input "ow-2268"
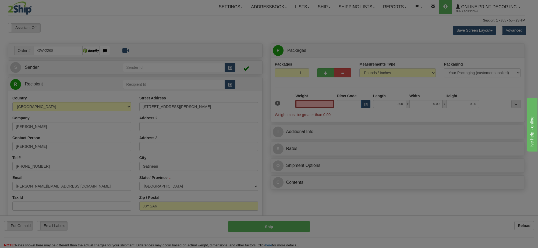
type input "GATINEAU"
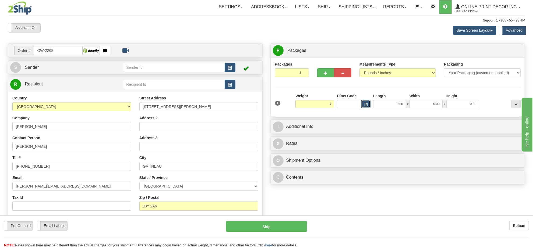
type input "4.00"
click at [364, 105] on span "button" at bounding box center [365, 104] width 3 height 3
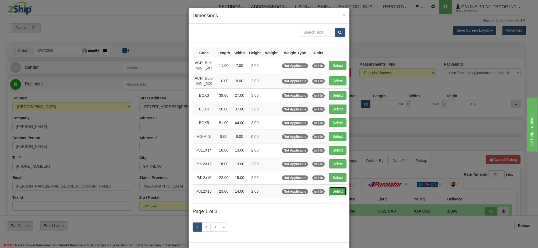
click at [340, 194] on button "Select" at bounding box center [337, 191] width 17 height 9
type input "PJ12X18"
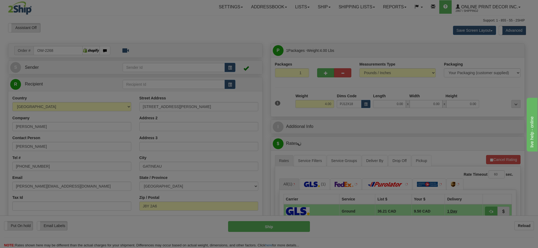
type input "23.00"
type input "14.00"
type input "2.00"
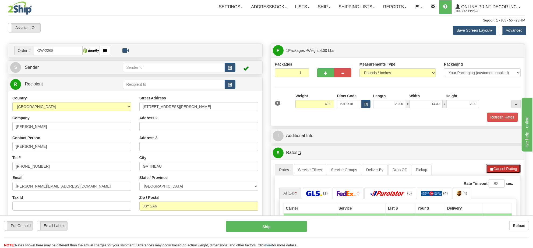
click at [503, 171] on li "Refresh Rates Cancel Rating" at bounding box center [503, 168] width 34 height 9
click at [503, 170] on button "Refresh Rates" at bounding box center [503, 168] width 35 height 9
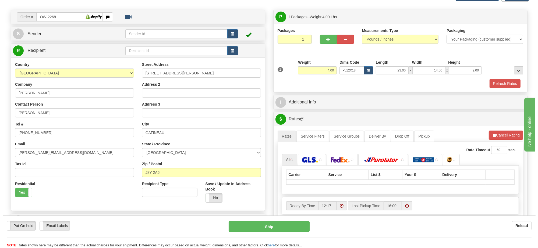
scroll to position [67, 0]
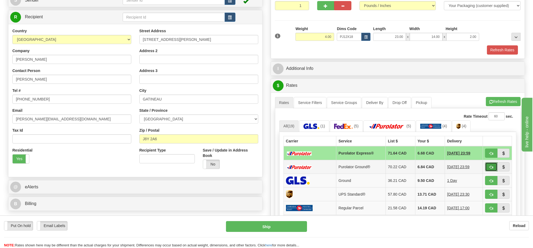
click at [490, 169] on span "button" at bounding box center [491, 167] width 4 height 3
type input "260"
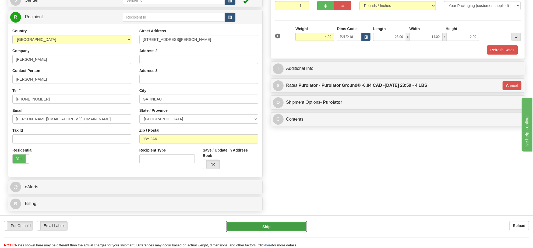
click at [294, 225] on button "Ship" at bounding box center [266, 226] width 81 height 11
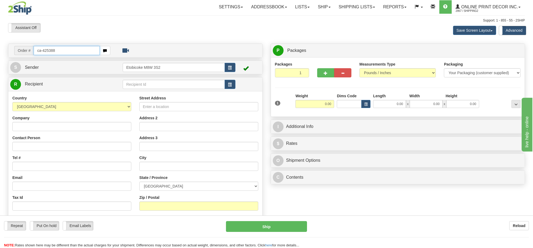
type input "ca-425388"
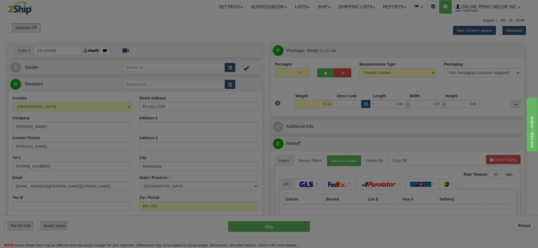
type input "MINNEDOSA"
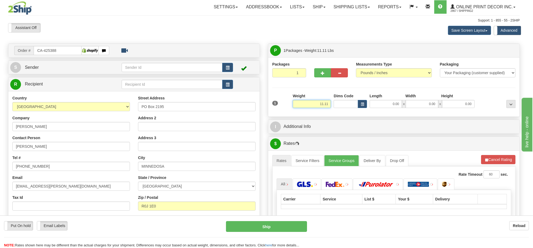
click at [320, 104] on input "11.11" at bounding box center [312, 104] width 38 height 8
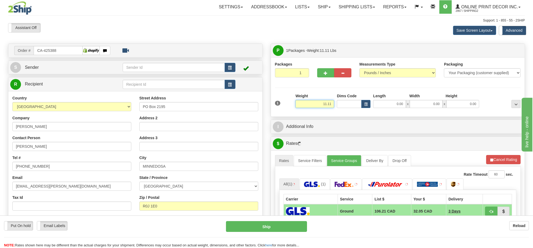
click at [321, 104] on input "11.11" at bounding box center [314, 104] width 39 height 8
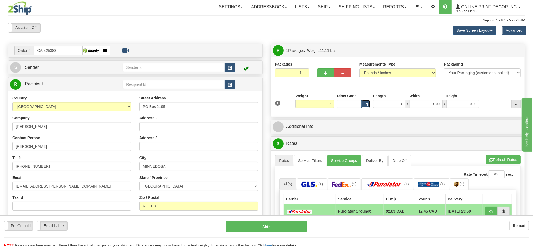
click at [368, 107] on button "button" at bounding box center [365, 104] width 9 height 8
type input "3.00"
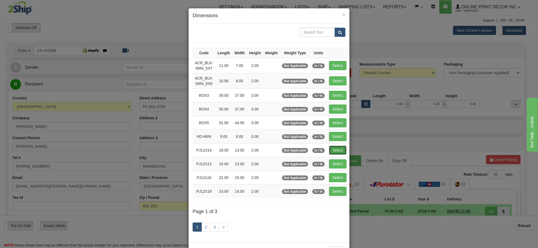
click at [333, 151] on button "Select" at bounding box center [337, 150] width 17 height 9
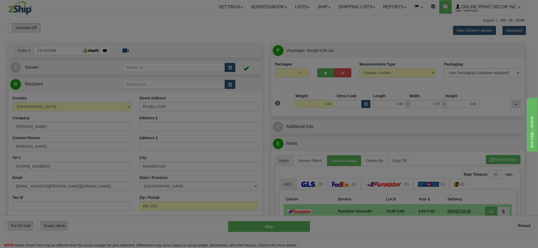
type input "PJ11X14"
type input "18.00"
type input "13.00"
type input "2.00"
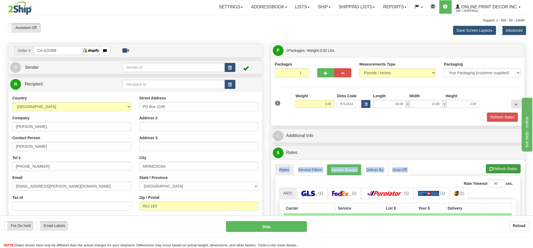
drag, startPoint x: 475, startPoint y: 161, endPoint x: 500, endPoint y: 169, distance: 26.6
click at [498, 169] on div "A change has been made which could impact your rate estimate. To ensure the est…" at bounding box center [398, 252] width 254 height 185
click at [502, 170] on button "Refresh Rates" at bounding box center [503, 168] width 35 height 9
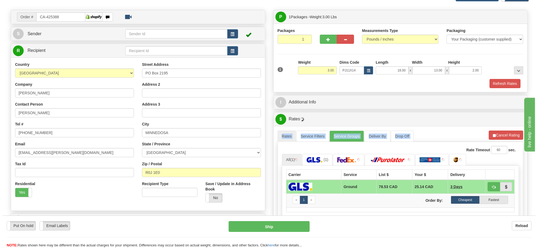
scroll to position [67, 0]
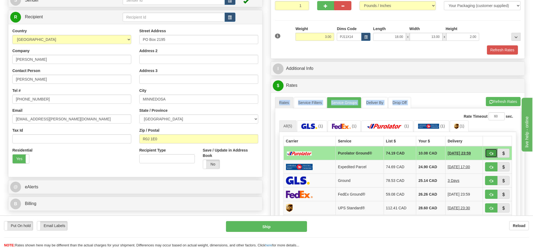
click at [489, 155] on span "button" at bounding box center [491, 153] width 4 height 3
type input "260"
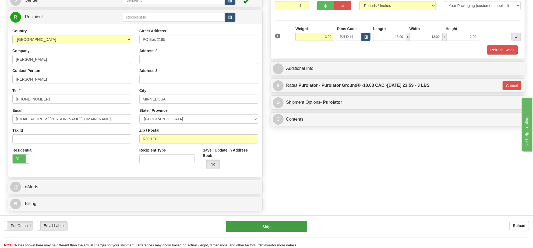
drag, startPoint x: 290, startPoint y: 220, endPoint x: 287, endPoint y: 226, distance: 6.0
click at [289, 221] on div "Put On hold Put On hold Email Labels Email Labels Edit Reload Ship Reload" at bounding box center [266, 232] width 533 height 33
click at [287, 226] on button "Ship" at bounding box center [266, 226] width 81 height 11
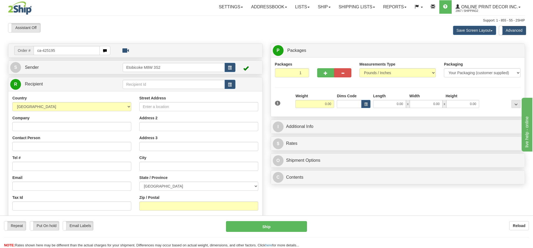
type input "ca-425195"
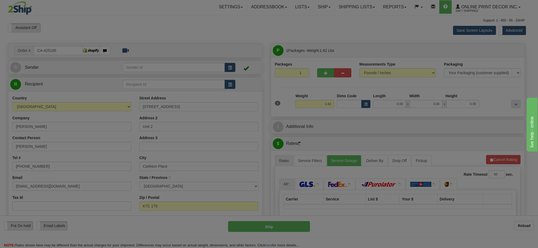
type input "CARLETON PLACE"
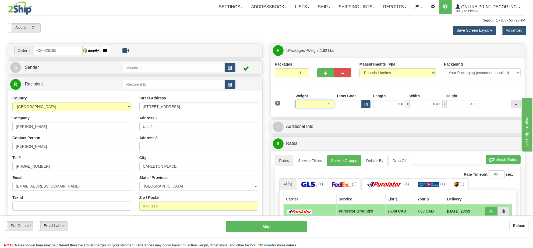
click at [326, 104] on input "1.62" at bounding box center [314, 104] width 39 height 8
type input "2.00"
click at [364, 104] on span "button" at bounding box center [365, 104] width 3 height 3
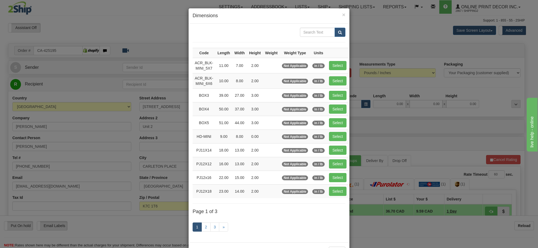
click at [334, 145] on td "Select" at bounding box center [338, 150] width 22 height 14
click at [335, 149] on button "Select" at bounding box center [337, 150] width 17 height 9
type input "PJ11X14"
type input "18.00"
type input "13.00"
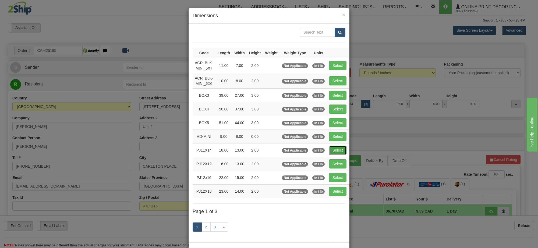
type input "2.00"
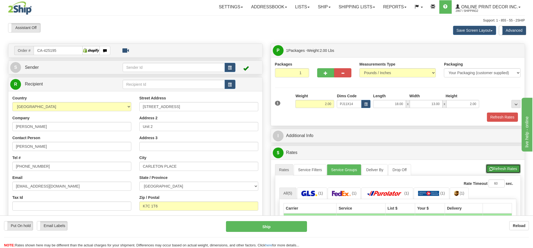
click at [504, 171] on button "Refresh Rates" at bounding box center [503, 168] width 35 height 9
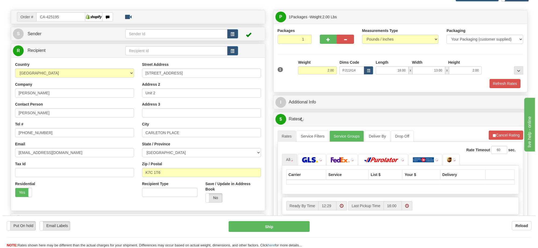
scroll to position [67, 0]
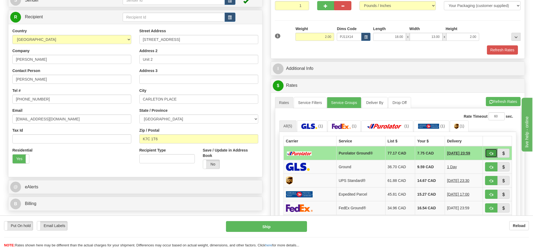
click at [489, 155] on span "button" at bounding box center [491, 153] width 4 height 3
type input "260"
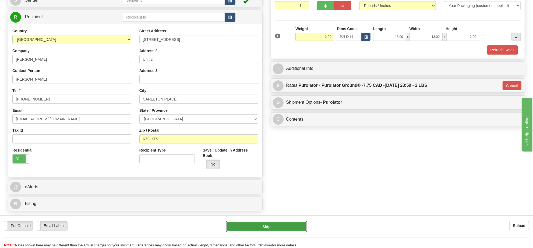
click at [276, 225] on button "Ship" at bounding box center [266, 226] width 81 height 11
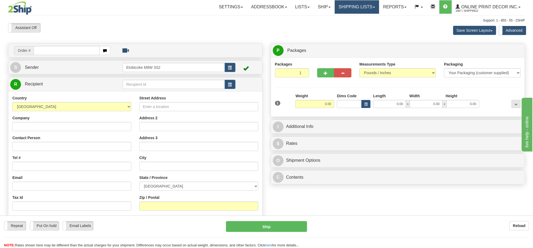
click at [366, 13] on link "Shipping lists" at bounding box center [356, 6] width 44 height 13
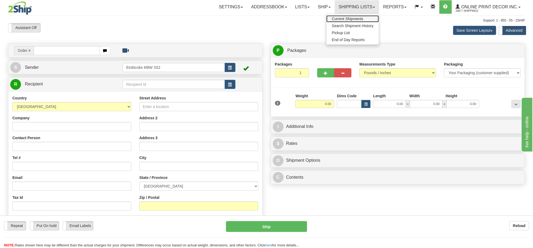
click at [350, 21] on span "Current Shipments" at bounding box center [347, 19] width 31 height 4
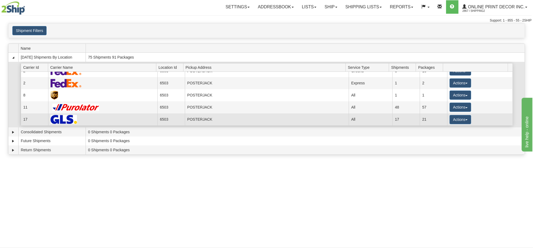
scroll to position [34, 0]
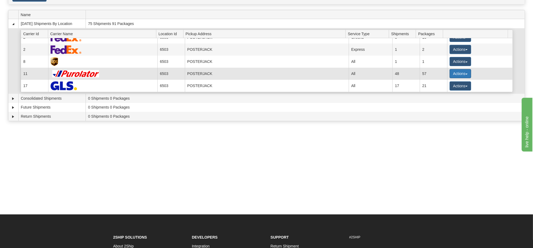
click at [456, 73] on button "Actions" at bounding box center [460, 73] width 22 height 9
click at [449, 86] on link "Details" at bounding box center [448, 83] width 43 height 7
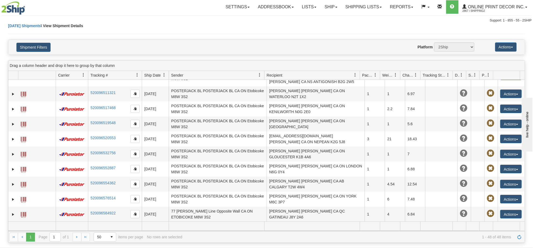
scroll to position [111, 0]
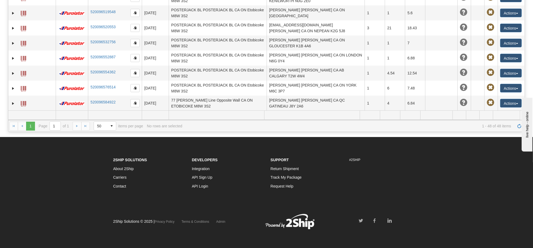
click at [279, 111] on td "[PERSON_NAME] [PERSON_NAME] CA MB MINNEDOSA R0J 1E0" at bounding box center [315, 118] width 98 height 15
drag, startPoint x: 511, startPoint y: 87, endPoint x: 508, endPoint y: 88, distance: 3.6
click at [511, 114] on button "Actions" at bounding box center [511, 118] width 22 height 9
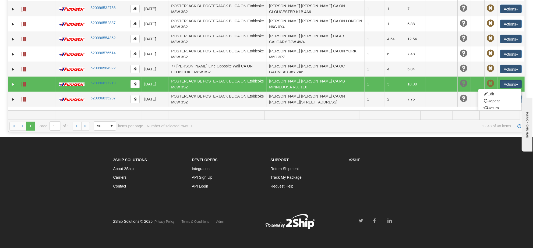
click at [491, 112] on link "Delete" at bounding box center [499, 115] width 43 height 7
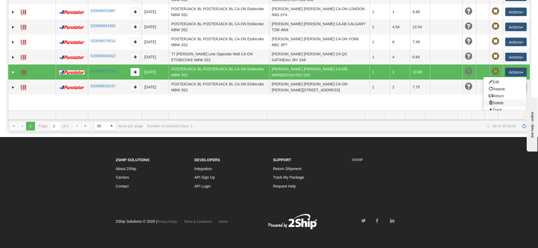
scroll to position [581, 0]
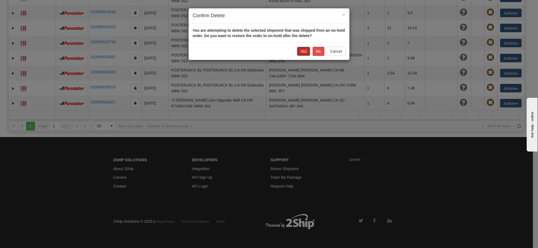
click at [307, 52] on button "Yes" at bounding box center [303, 51] width 13 height 9
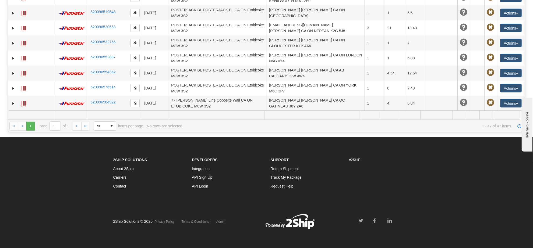
scroll to position [565, 0]
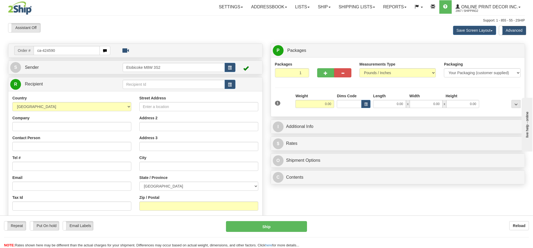
type input "ca-424590"
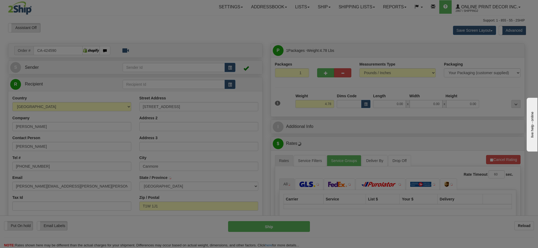
type input "CANMORE"
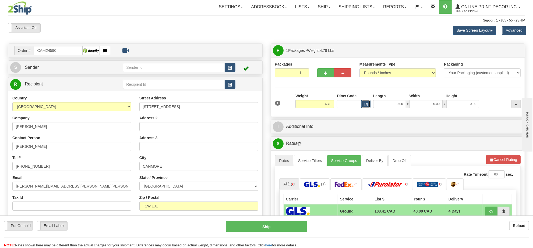
click at [362, 104] on button "button" at bounding box center [365, 104] width 9 height 8
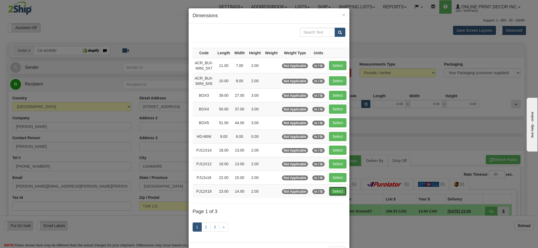
click at [342, 191] on button "Select" at bounding box center [337, 191] width 17 height 9
type input "PJ12X18"
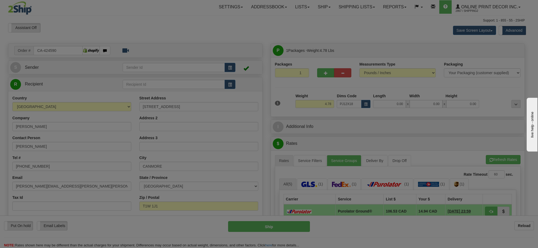
type input "23.00"
type input "14.00"
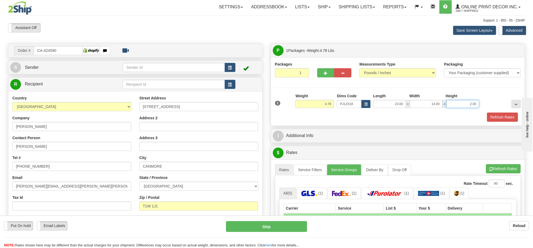
click at [465, 103] on input "2.00" at bounding box center [462, 104] width 33 height 8
type input "4.00"
drag, startPoint x: 509, startPoint y: 172, endPoint x: 361, endPoint y: 71, distance: 179.5
click at [508, 171] on button "Refresh Rates" at bounding box center [503, 168] width 35 height 9
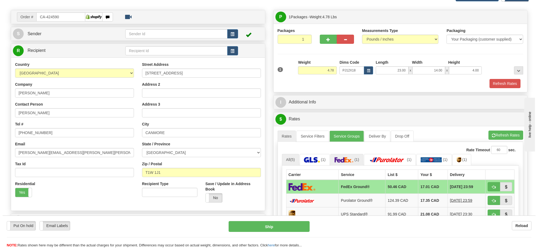
scroll to position [67, 0]
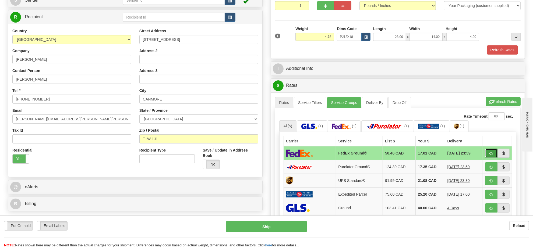
click at [491, 155] on span "button" at bounding box center [491, 153] width 4 height 3
type input "92"
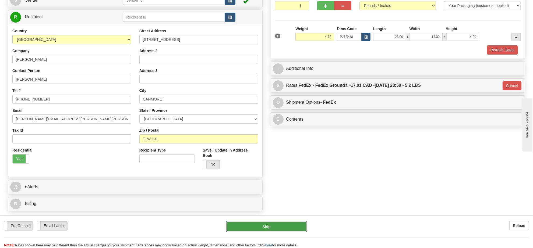
click at [268, 224] on button "Ship" at bounding box center [266, 226] width 81 height 11
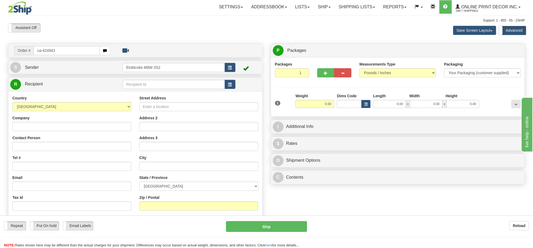
type input "ca-424943"
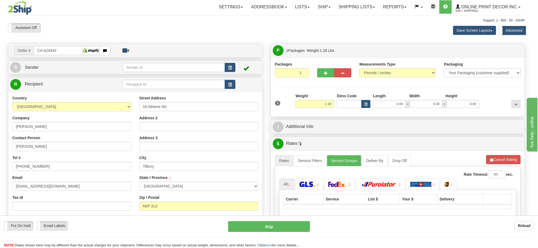
type input "TILBURY"
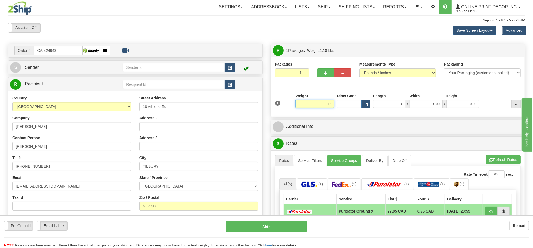
click at [330, 108] on input "1.18" at bounding box center [314, 104] width 39 height 8
type input "2.00"
click at [366, 104] on span "button" at bounding box center [365, 104] width 3 height 3
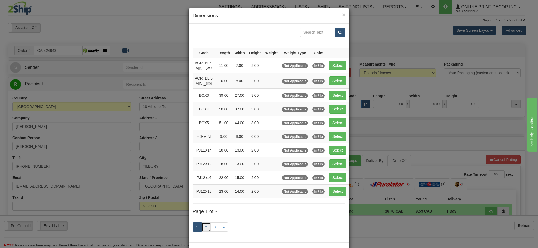
click at [201, 230] on link "2" at bounding box center [205, 227] width 9 height 9
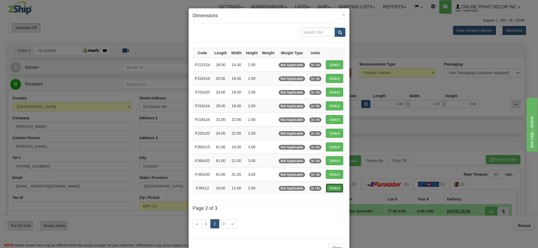
click at [331, 187] on button "Select" at bounding box center [334, 188] width 17 height 9
type input "PJ8X12"
type input "16.00"
type input "11.00"
type input "2.00"
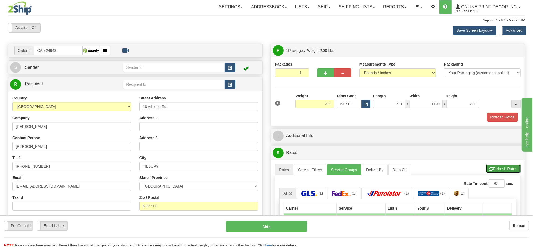
click at [501, 173] on button "Refresh Rates" at bounding box center [503, 168] width 35 height 9
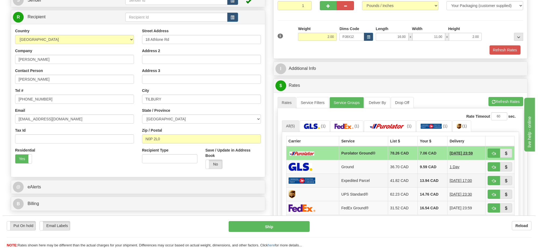
scroll to position [134, 0]
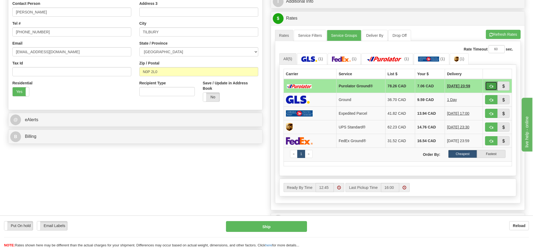
click at [489, 87] on span "button" at bounding box center [491, 86] width 4 height 3
type input "260"
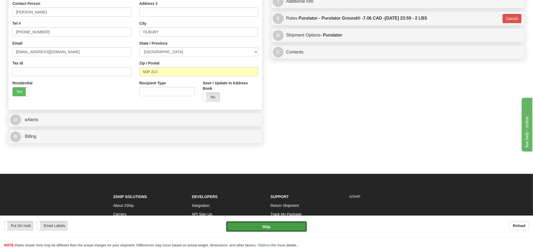
click at [302, 228] on button "Ship" at bounding box center [266, 226] width 81 height 11
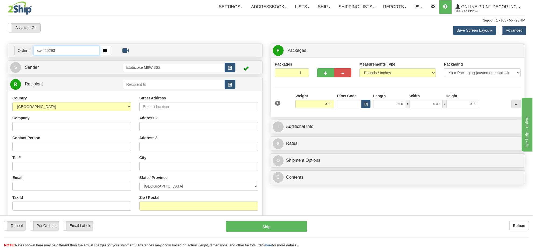
type input "ca-425293"
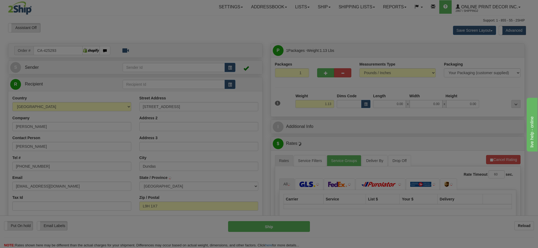
type input "DUNDAS"
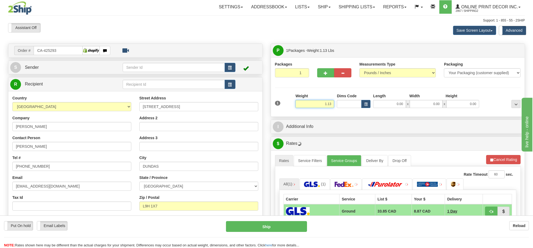
click at [323, 100] on input "1.13" at bounding box center [314, 104] width 39 height 8
click at [323, 101] on input "1.13" at bounding box center [314, 104] width 39 height 8
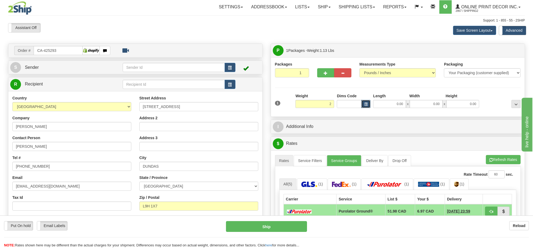
click at [364, 102] on button "button" at bounding box center [365, 104] width 9 height 8
type input "2.00"
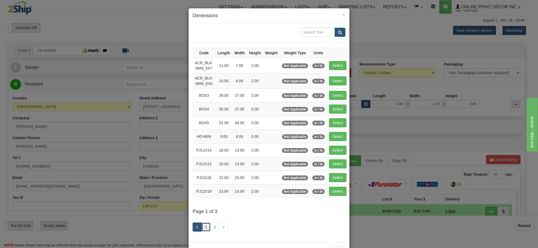
drag, startPoint x: 204, startPoint y: 229, endPoint x: 206, endPoint y: 226, distance: 3.7
click at [204, 229] on link "2" at bounding box center [205, 227] width 9 height 9
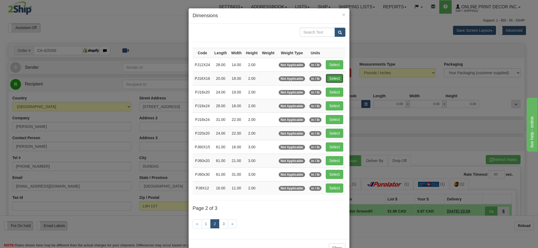
click at [330, 83] on button "Select" at bounding box center [334, 78] width 17 height 9
type input "PJ16X16"
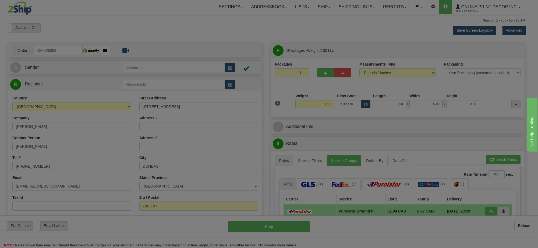
type input "20.00"
type input "18.00"
type input "2.00"
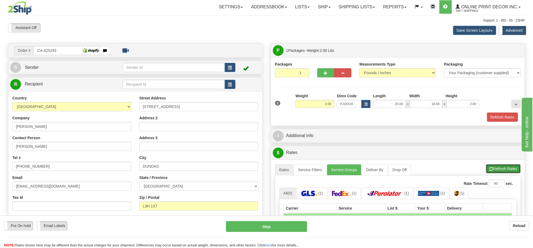
click at [494, 169] on button "Refresh Rates" at bounding box center [503, 168] width 35 height 9
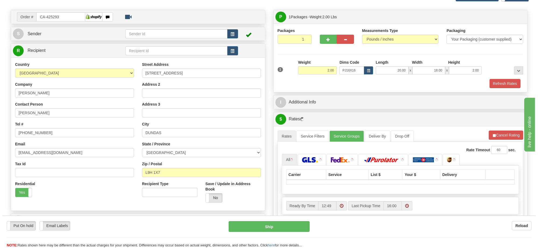
scroll to position [67, 0]
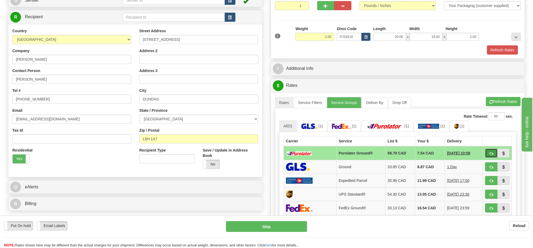
click at [490, 158] on button "button" at bounding box center [491, 153] width 12 height 9
type input "260"
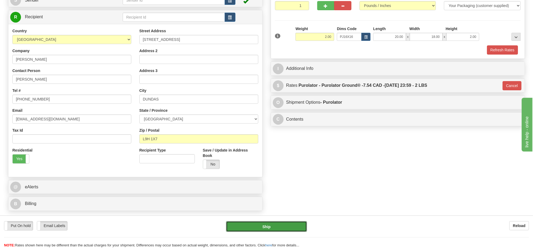
click at [286, 227] on button "Ship" at bounding box center [266, 226] width 81 height 11
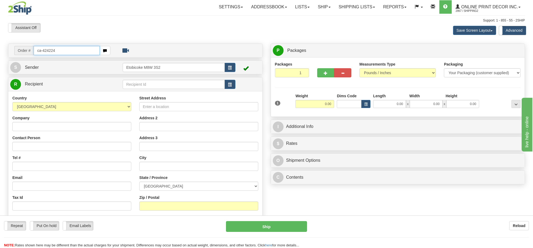
type input "ca-424224"
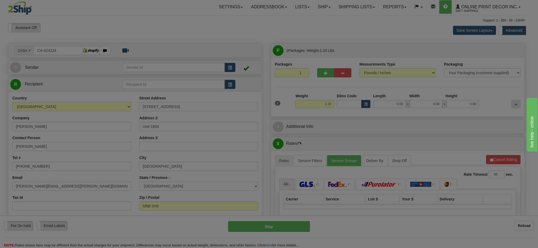
type input "[GEOGRAPHIC_DATA]"
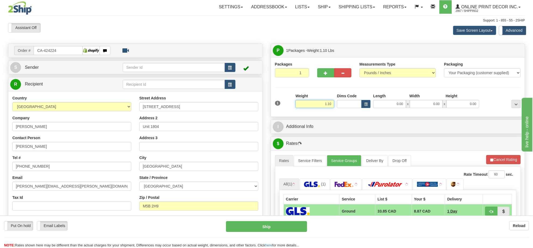
click at [320, 104] on input "1.10" at bounding box center [314, 104] width 39 height 8
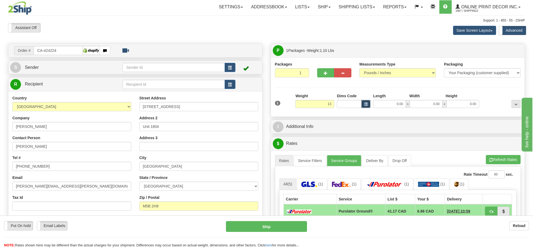
type input "13.00"
click at [366, 104] on span "button" at bounding box center [365, 104] width 3 height 3
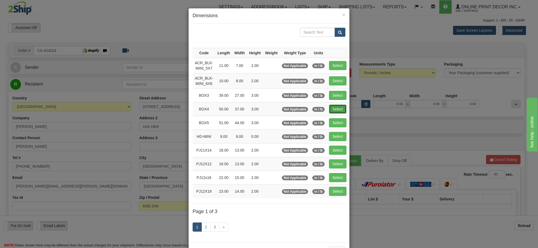
click at [338, 112] on button "Select" at bounding box center [337, 109] width 17 height 9
type input "BOX4"
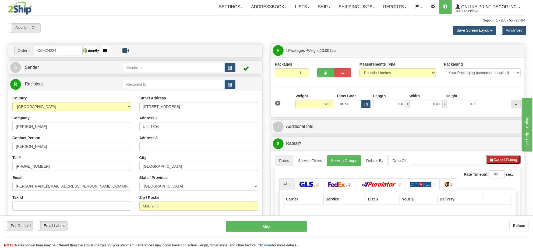
click at [498, 164] on button "Cancel Rating" at bounding box center [503, 159] width 34 height 9
click at [498, 164] on button "Refresh Rates" at bounding box center [503, 159] width 35 height 9
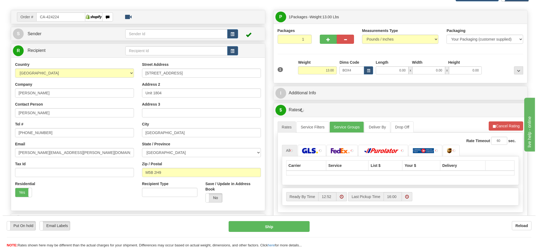
scroll to position [67, 0]
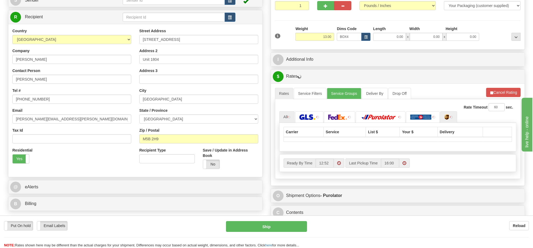
type input "50.00"
type input "37.00"
type input "3.00"
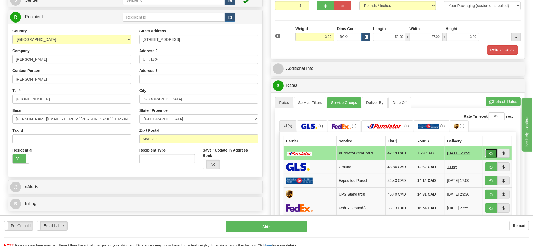
click at [489, 155] on span "button" at bounding box center [491, 153] width 4 height 3
type input "260"
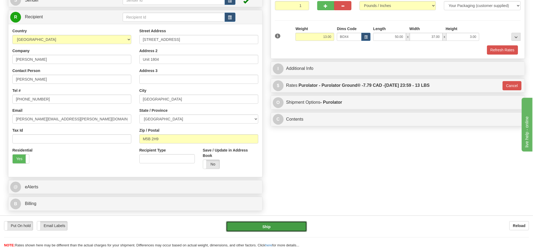
click at [287, 225] on button "Ship" at bounding box center [266, 226] width 81 height 11
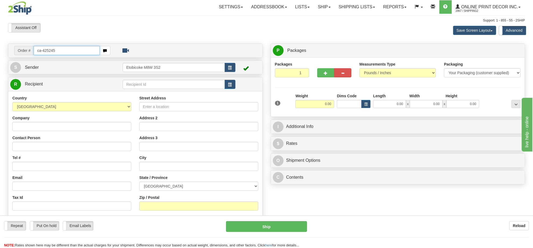
type input "ca-425245"
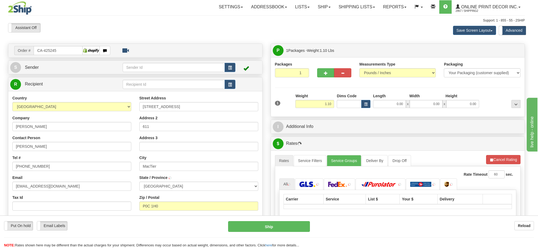
type input "MACTIER"
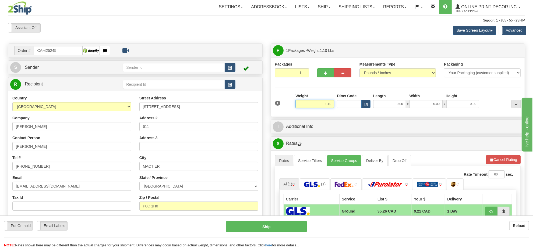
click at [325, 106] on input "1.10" at bounding box center [314, 104] width 39 height 8
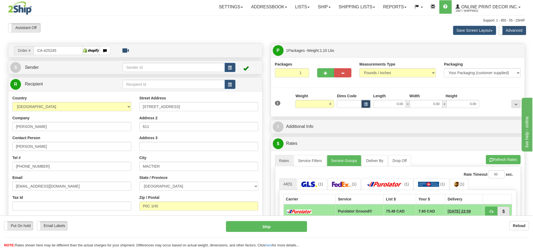
type input "8.00"
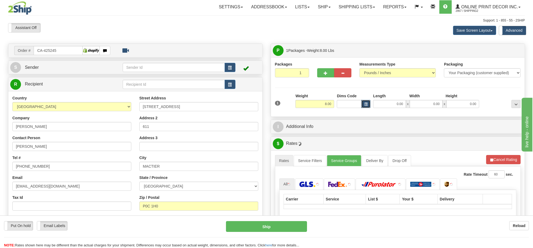
click at [366, 105] on span "button" at bounding box center [365, 104] width 3 height 3
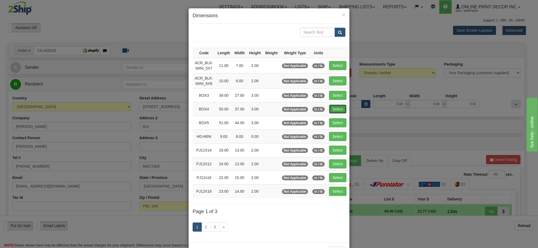
click at [335, 109] on button "Select" at bounding box center [337, 109] width 17 height 9
type input "BOX4"
type input "50.00"
type input "37.00"
type input "3.00"
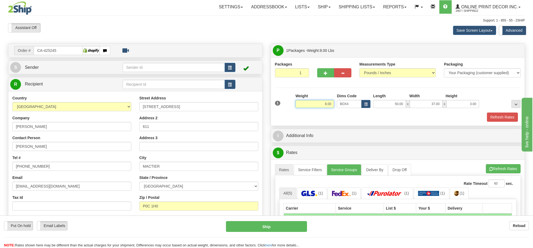
click at [324, 107] on input "8.00" at bounding box center [314, 104] width 39 height 8
type input "9.00"
click at [491, 170] on li "Refresh Rates Cancel Rating" at bounding box center [503, 168] width 35 height 9
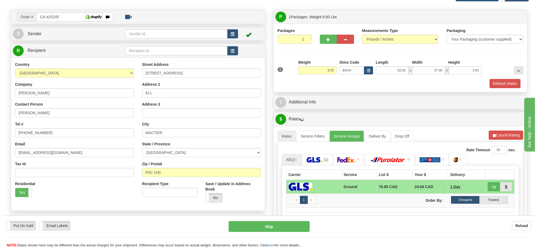
scroll to position [67, 0]
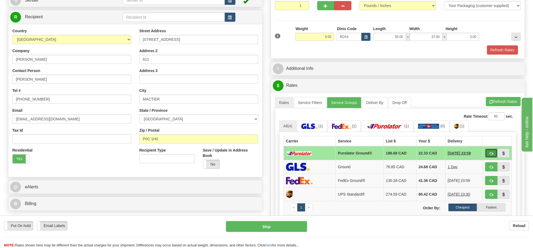
click at [490, 154] on span "button" at bounding box center [491, 153] width 4 height 3
type input "260"
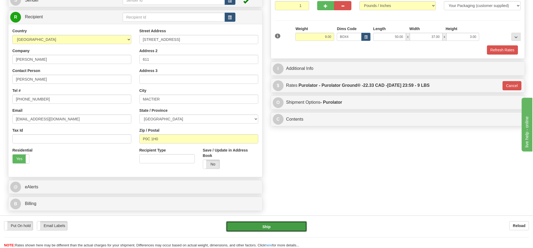
click at [288, 229] on button "Ship" at bounding box center [266, 226] width 81 height 11
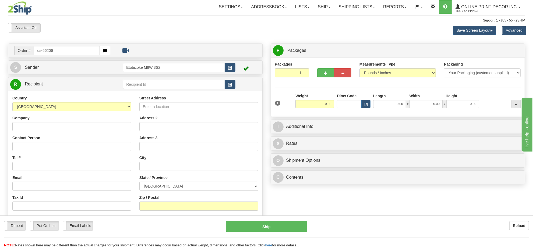
type input "us-56206"
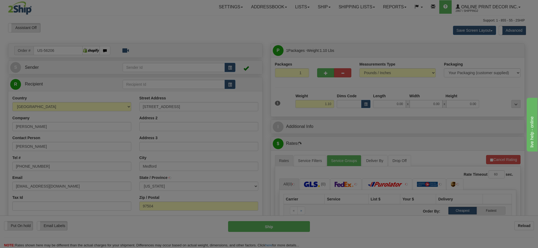
type input "MEDFORD"
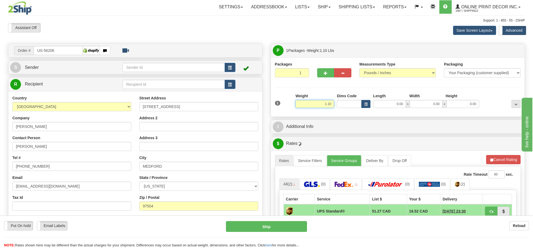
click at [316, 104] on input "1.10" at bounding box center [314, 104] width 39 height 8
type input "12.00"
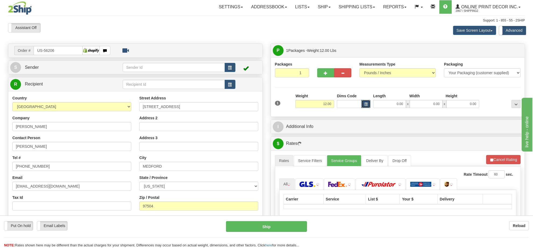
click at [366, 105] on span "button" at bounding box center [365, 104] width 3 height 3
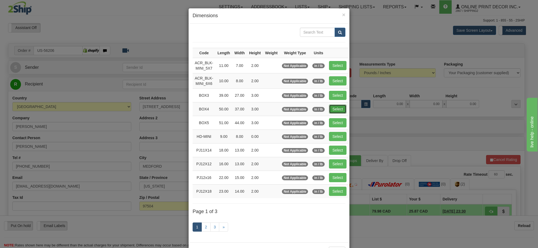
click at [339, 108] on button "Select" at bounding box center [337, 109] width 17 height 9
type input "BOX4"
type input "50.00"
type input "37.00"
type input "3.00"
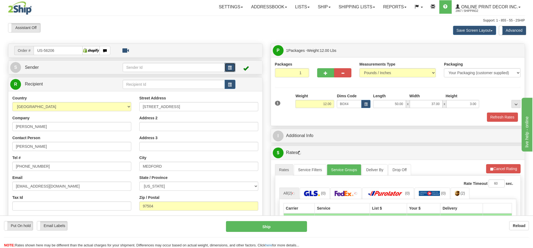
click at [230, 67] on span "button" at bounding box center [230, 67] width 4 height 3
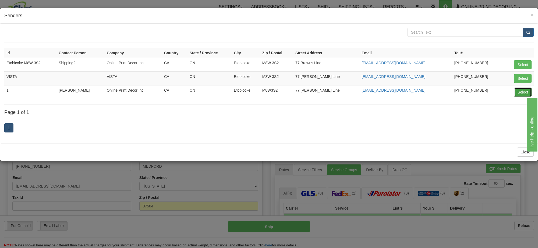
click at [514, 93] on td "Select" at bounding box center [519, 92] width 30 height 14
click at [516, 94] on button "Select" at bounding box center [522, 92] width 17 height 9
type input "1"
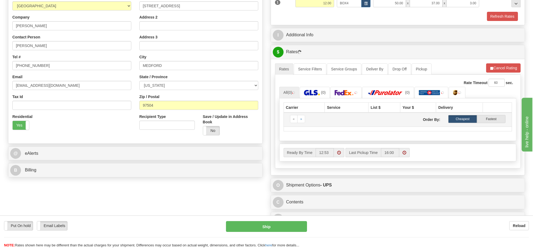
scroll to position [134, 0]
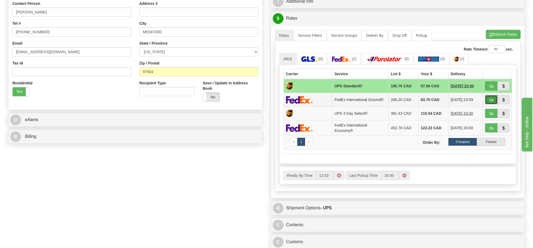
drag, startPoint x: 488, startPoint y: 104, endPoint x: 480, endPoint y: 105, distance: 7.9
click at [488, 104] on button "button" at bounding box center [491, 99] width 12 height 9
type input "92"
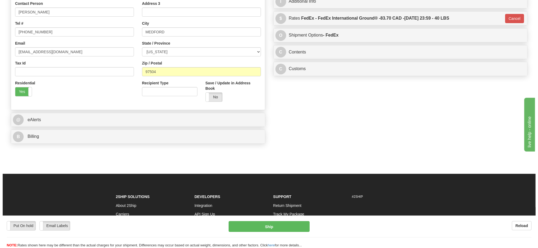
scroll to position [101, 0]
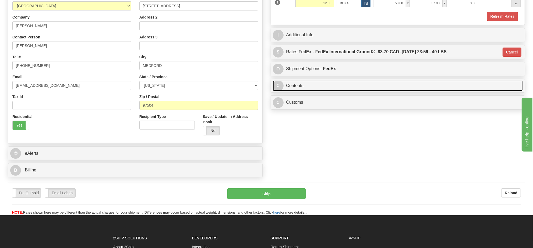
click at [347, 85] on link "C Contents" at bounding box center [398, 85] width 250 height 11
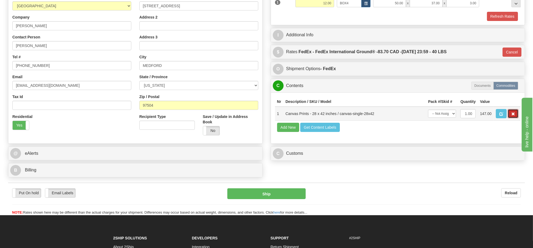
click at [514, 116] on span "button" at bounding box center [513, 113] width 4 height 3
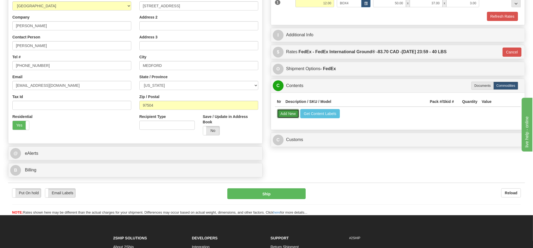
click at [289, 116] on button "Add New" at bounding box center [288, 113] width 22 height 9
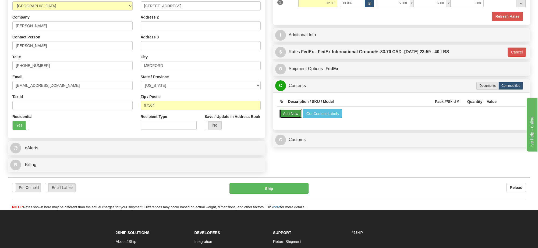
select select
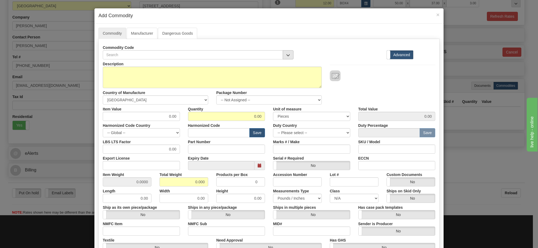
drag, startPoint x: 292, startPoint y: 56, endPoint x: 287, endPoint y: 56, distance: 5.1
click at [289, 56] on div "Commodity Code" at bounding box center [198, 51] width 199 height 16
click at [287, 56] on span "button" at bounding box center [288, 55] width 4 height 3
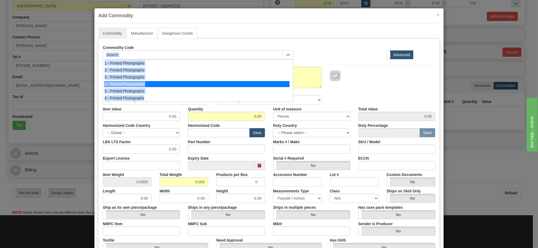
click at [264, 82] on div "4 - Printed Photographs" at bounding box center [196, 84] width 185 height 6
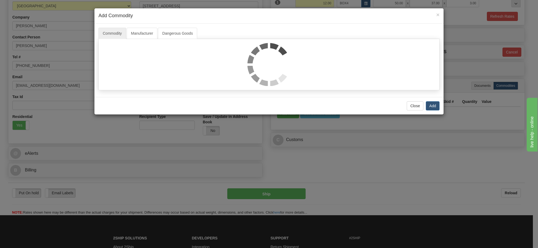
select select "1"
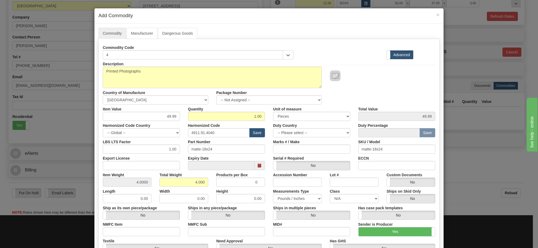
scroll to position [1, 0]
click at [289, 102] on select "-- Not Assigned -- Item 1" at bounding box center [268, 99] width 105 height 9
select select "0"
click at [216, 96] on select "-- Not Assigned -- Item 1" at bounding box center [268, 99] width 105 height 9
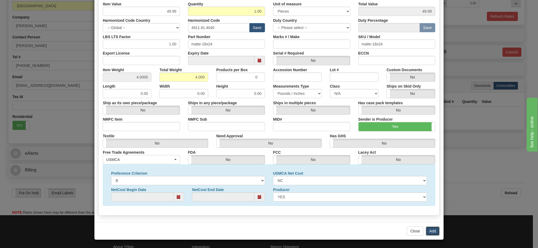
click at [428, 228] on button "Add" at bounding box center [433, 231] width 14 height 9
select select
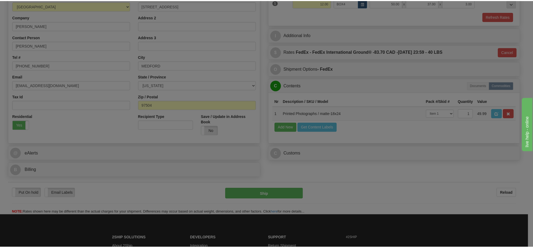
scroll to position [0, 0]
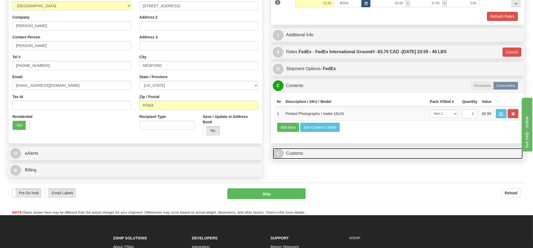
click at [334, 159] on link "C Customs" at bounding box center [398, 153] width 250 height 11
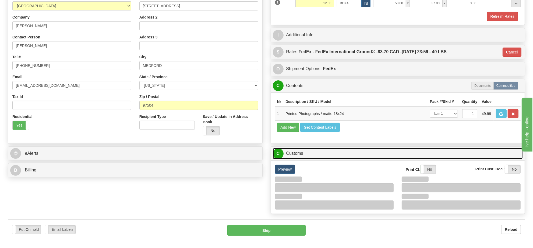
scroll to position [202, 0]
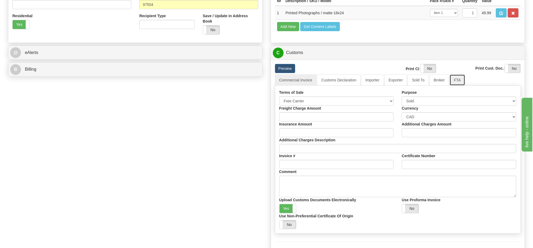
click at [454, 86] on link "FTA" at bounding box center [456, 79] width 15 height 11
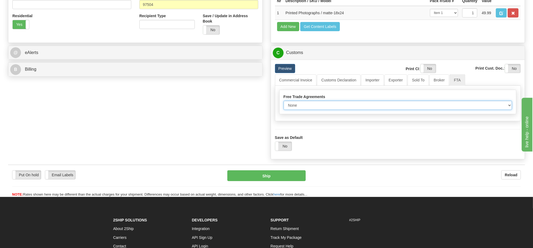
click at [341, 110] on select "None Other USMCA CETA CUKTCA" at bounding box center [397, 105] width 229 height 9
select select "1"
click at [283, 110] on select "None Other USMCA CETA CUKTCA" at bounding box center [397, 105] width 229 height 9
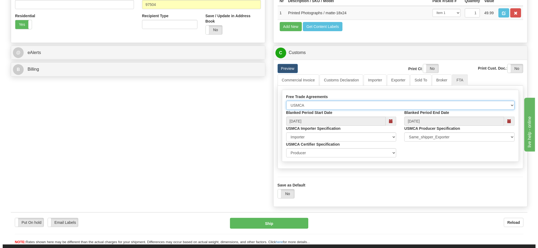
scroll to position [302, 0]
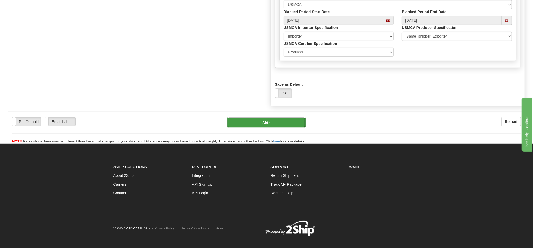
click at [296, 128] on button "Ship" at bounding box center [266, 122] width 78 height 11
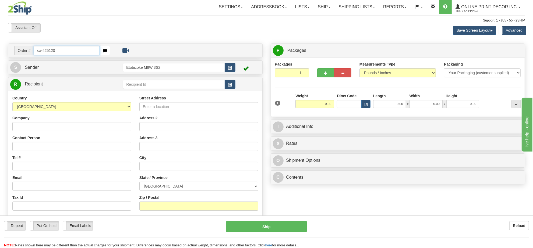
type input "ca-425120"
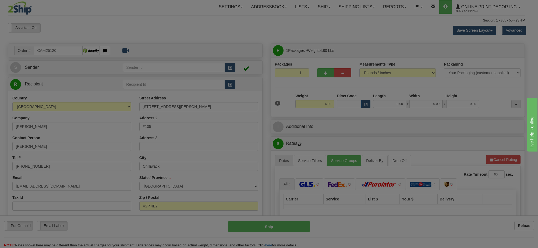
type input "CHILLIWACK"
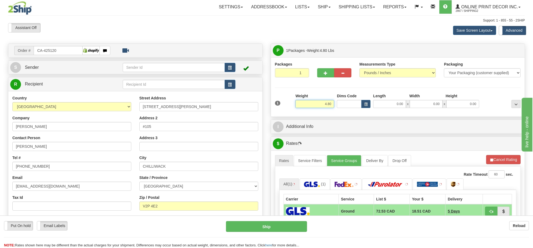
click at [327, 108] on input "4.80" at bounding box center [314, 104] width 39 height 8
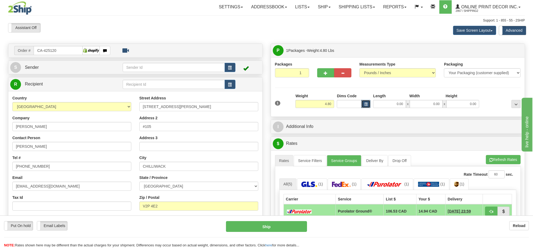
click at [369, 104] on button "button" at bounding box center [365, 104] width 9 height 8
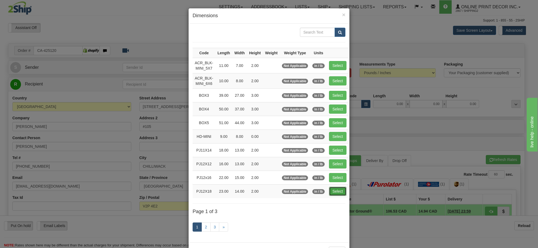
click at [338, 191] on button "Select" at bounding box center [337, 191] width 17 height 9
type input "PJ12X18"
type input "23.00"
type input "14.00"
type input "2.00"
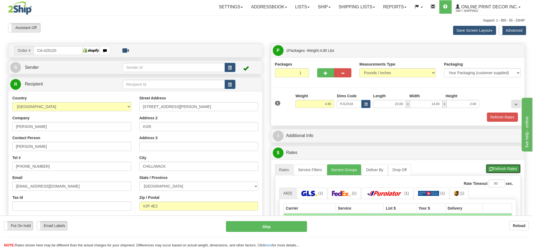
drag, startPoint x: 496, startPoint y: 174, endPoint x: 495, endPoint y: 169, distance: 5.0
click at [496, 173] on button "Refresh Rates" at bounding box center [503, 168] width 35 height 9
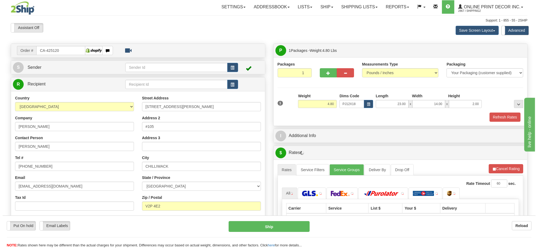
scroll to position [67, 0]
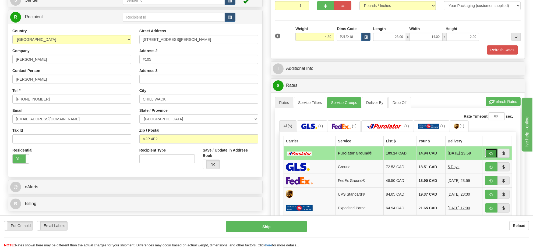
drag, startPoint x: 494, startPoint y: 156, endPoint x: 491, endPoint y: 155, distance: 3.4
click at [491, 155] on span "button" at bounding box center [491, 153] width 4 height 3
type input "260"
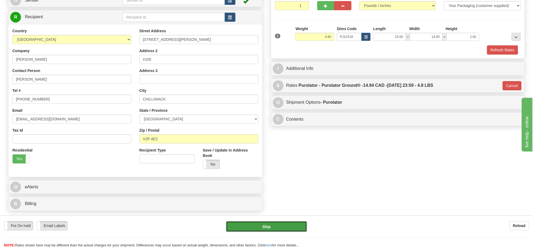
click at [287, 226] on button "Ship" at bounding box center [266, 226] width 81 height 11
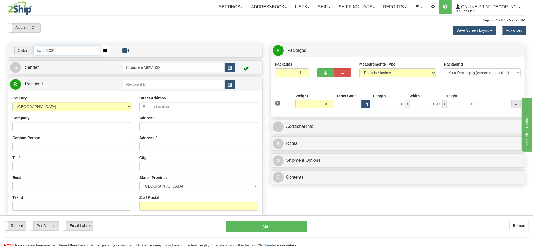
type input "ca-425301"
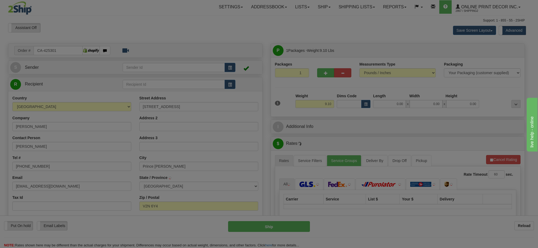
type input "PRINCE [PERSON_NAME]"
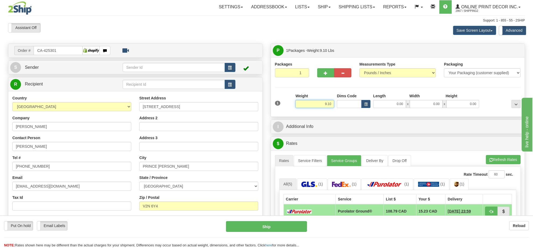
click at [322, 105] on input "9.10" at bounding box center [314, 104] width 39 height 8
click at [367, 105] on button "button" at bounding box center [365, 104] width 9 height 8
type input "13.00"
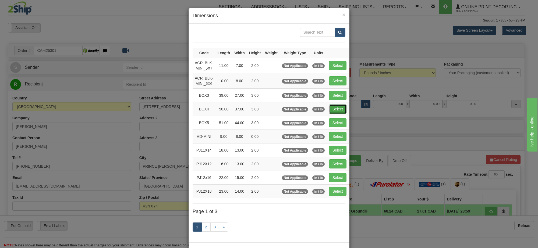
drag, startPoint x: 335, startPoint y: 108, endPoint x: 471, endPoint y: 143, distance: 139.9
click at [335, 108] on button "Select" at bounding box center [337, 109] width 17 height 9
type input "BOX4"
type input "50.00"
type input "37.00"
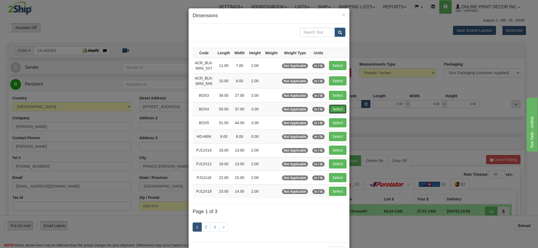
type input "3.00"
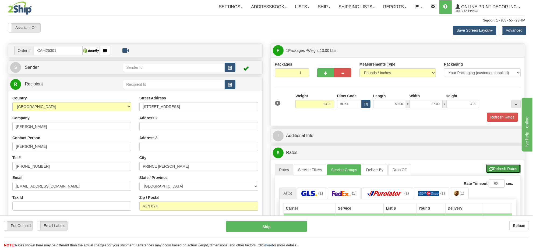
click at [509, 169] on button "Refresh Rates" at bounding box center [503, 168] width 35 height 9
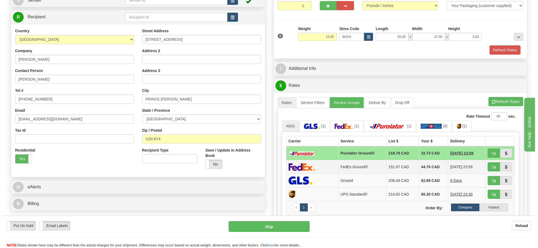
scroll to position [101, 0]
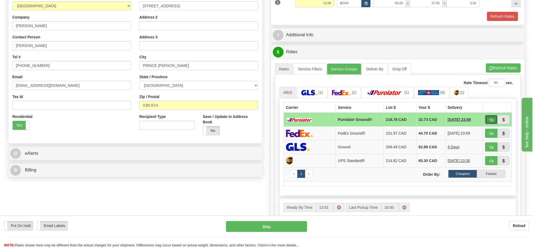
click at [488, 120] on button "button" at bounding box center [491, 119] width 12 height 9
type input "260"
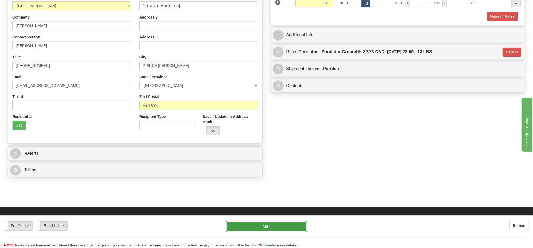
click at [265, 228] on button "Ship" at bounding box center [266, 226] width 81 height 11
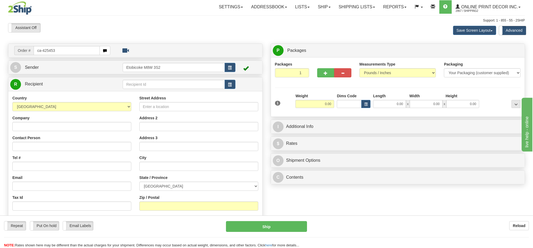
type input "ca-425453"
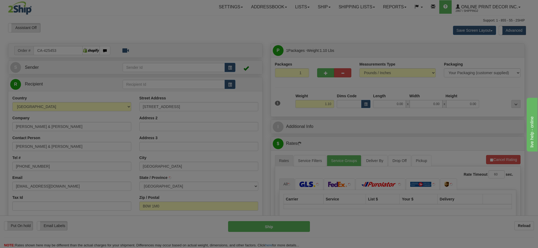
type input "[DEMOGRAPHIC_DATA] POINT"
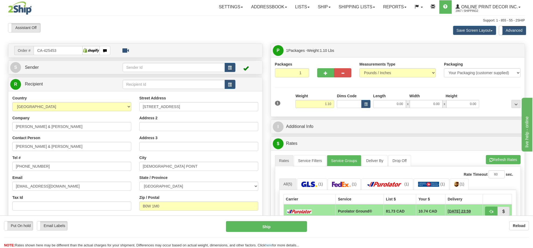
click at [315, 109] on div "Weight 1.10" at bounding box center [314, 102] width 41 height 19
click at [315, 108] on div "Weight 1.10" at bounding box center [314, 102] width 41 height 19
click at [315, 108] on input "1.10" at bounding box center [314, 104] width 39 height 8
type input "2.00"
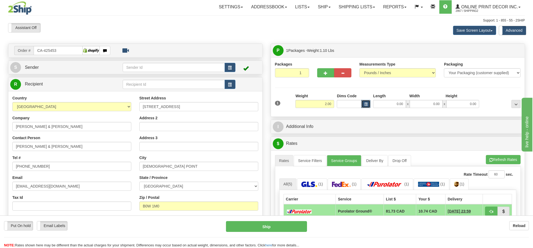
click at [366, 107] on button "button" at bounding box center [365, 104] width 9 height 8
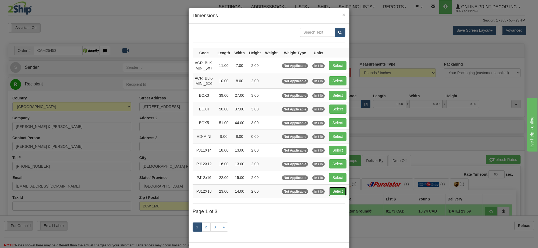
click at [334, 193] on button "Select" at bounding box center [337, 191] width 17 height 9
type input "PJ12X18"
type input "23.00"
type input "14.00"
type input "2.00"
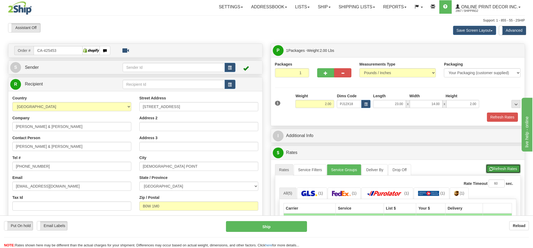
click at [492, 171] on button "Refresh Rates" at bounding box center [503, 168] width 35 height 9
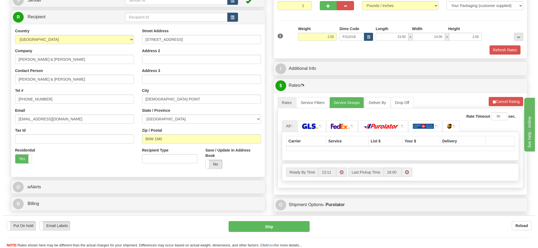
scroll to position [101, 0]
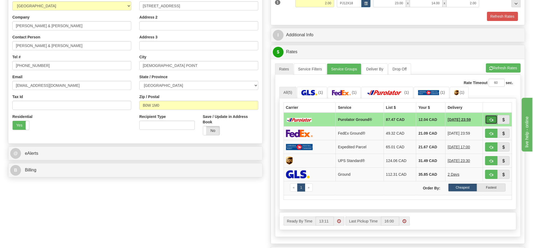
click at [490, 120] on button "button" at bounding box center [491, 119] width 12 height 9
type input "260"
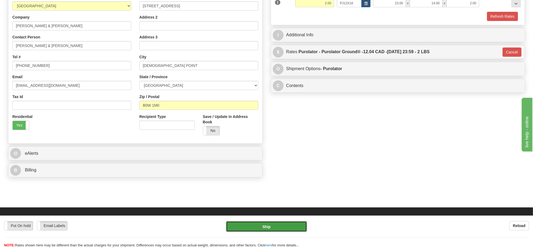
click at [273, 226] on button "Ship" at bounding box center [266, 226] width 81 height 11
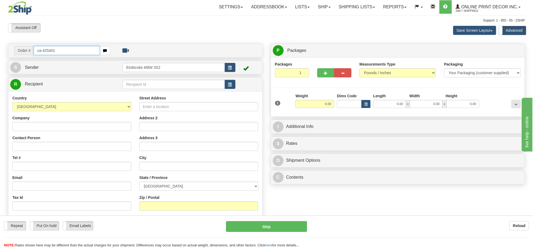
type input "ca-425401"
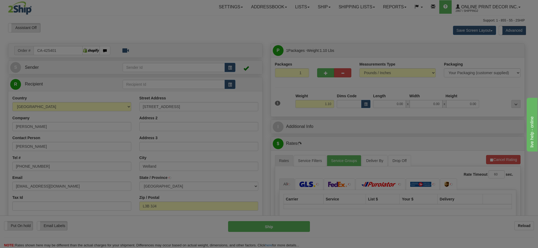
type input "WELLAND"
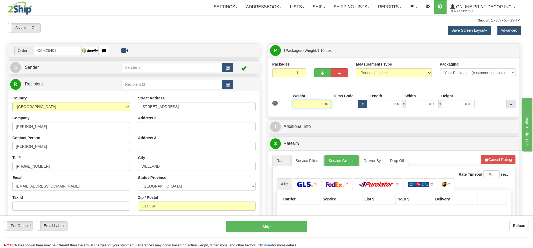
click at [319, 104] on input "1.10" at bounding box center [312, 104] width 38 height 8
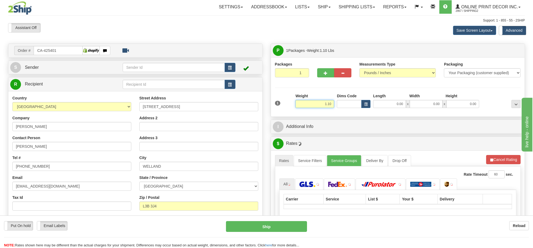
click at [319, 104] on input "1.10" at bounding box center [314, 104] width 39 height 8
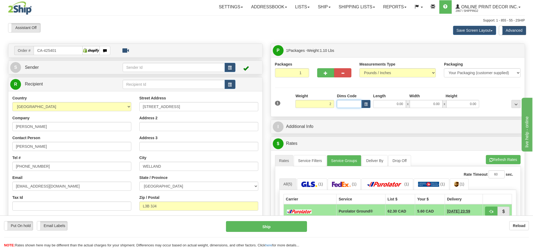
type input "2.00"
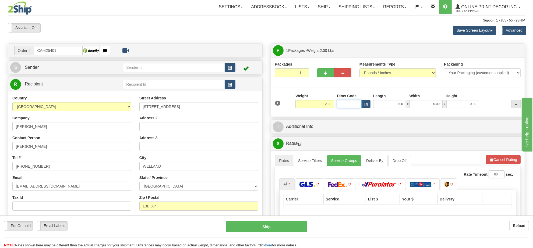
click at [359, 104] on input "Dims Code" at bounding box center [349, 104] width 25 height 8
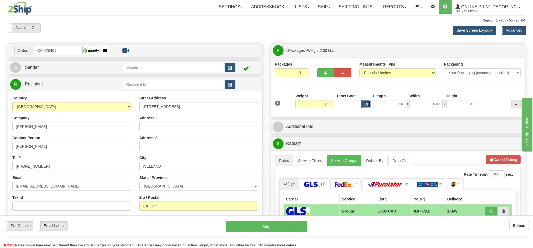
click at [363, 104] on button "button" at bounding box center [365, 104] width 9 height 8
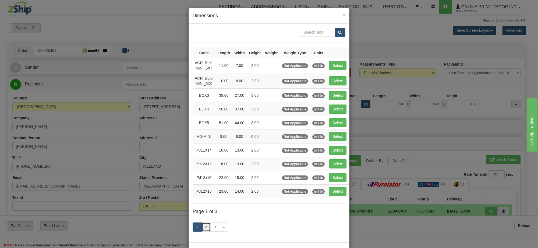
click at [201, 229] on link "2" at bounding box center [205, 227] width 9 height 9
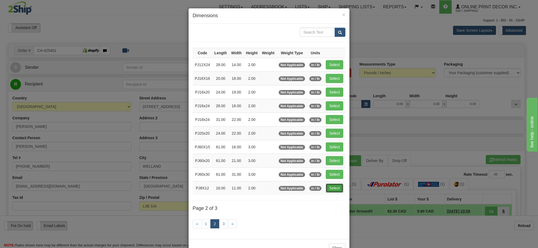
click at [336, 193] on button "Select" at bounding box center [334, 188] width 17 height 9
type input "PJ8X12"
type input "16.00"
type input "11.00"
type input "2.00"
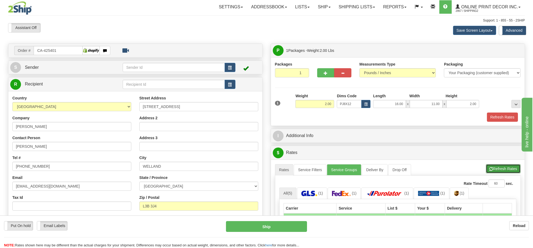
drag, startPoint x: 513, startPoint y: 169, endPoint x: 505, endPoint y: 167, distance: 8.5
click at [512, 169] on button "Refresh Rates" at bounding box center [503, 168] width 35 height 9
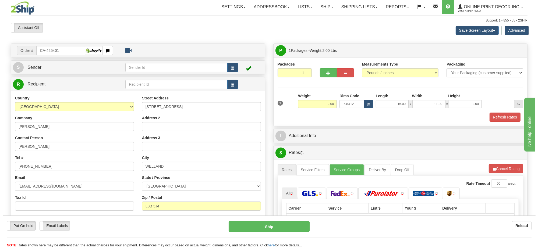
scroll to position [67, 0]
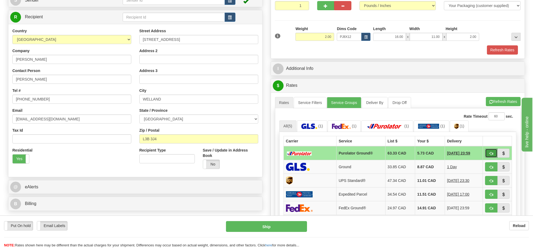
click at [490, 155] on span "button" at bounding box center [491, 153] width 4 height 3
type input "260"
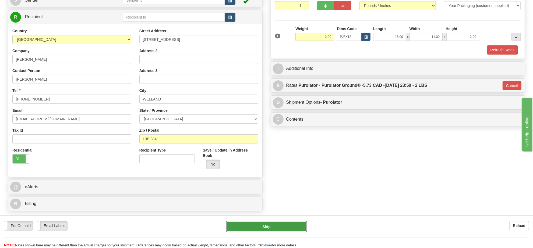
click at [289, 226] on button "Ship" at bounding box center [266, 226] width 81 height 11
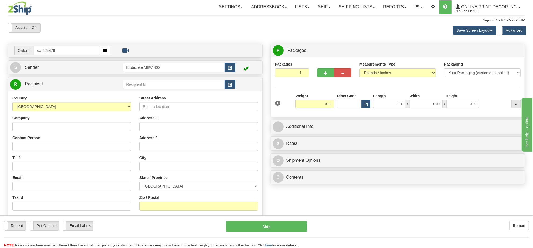
type input "ca-425479"
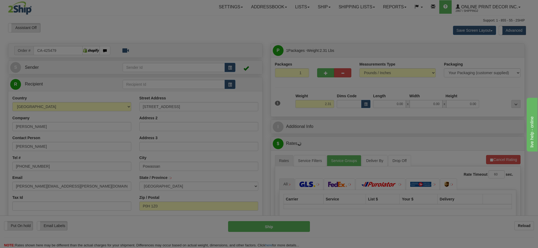
type input "POWASSAN"
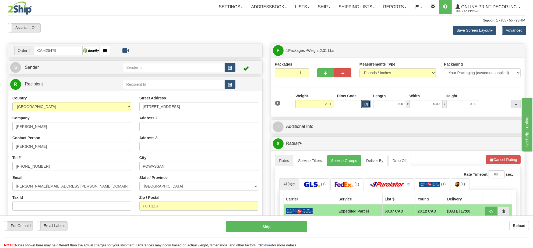
click at [367, 103] on button "button" at bounding box center [365, 104] width 9 height 8
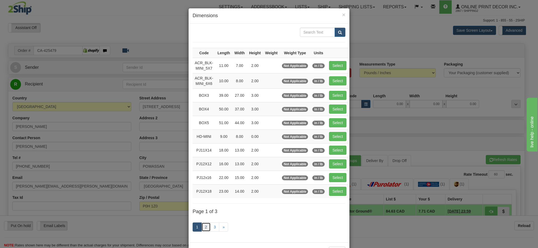
click at [205, 229] on link "2" at bounding box center [205, 227] width 9 height 9
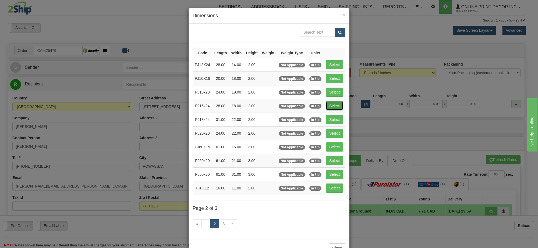
click at [333, 111] on button "Select" at bounding box center [334, 105] width 17 height 9
type input "PJ16x24"
type input "28.00"
type input "18.00"
type input "2.00"
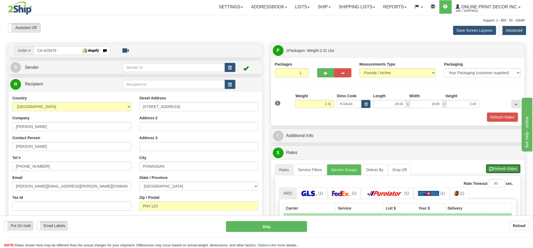
click at [502, 170] on button "Refresh Rates" at bounding box center [503, 168] width 35 height 9
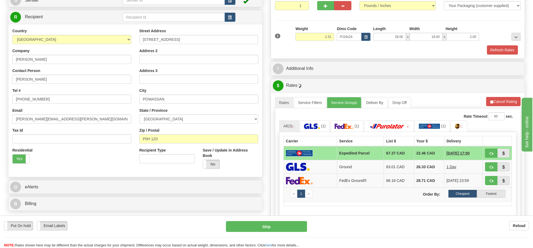
scroll to position [101, 0]
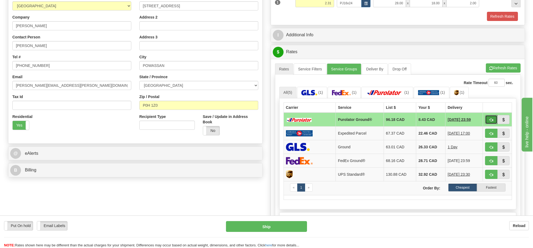
click at [491, 121] on span "button" at bounding box center [491, 119] width 4 height 3
type input "260"
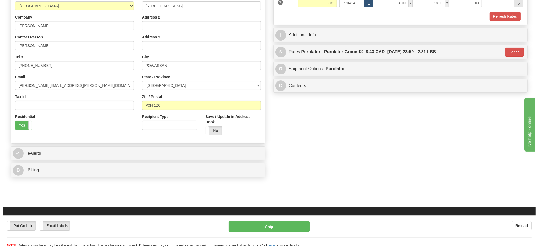
scroll to position [67, 0]
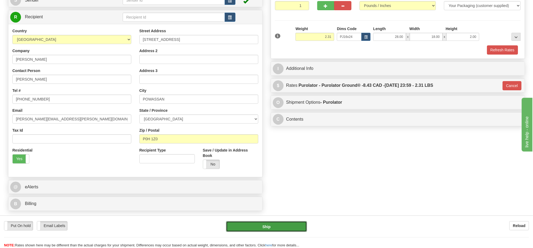
click at [287, 223] on button "Ship" at bounding box center [266, 226] width 81 height 11
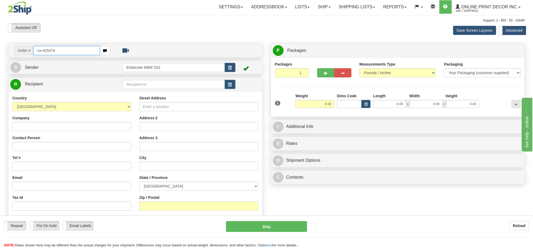
type input "ca-425474"
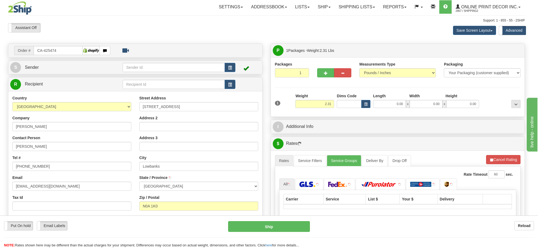
type input "LOWBANKS"
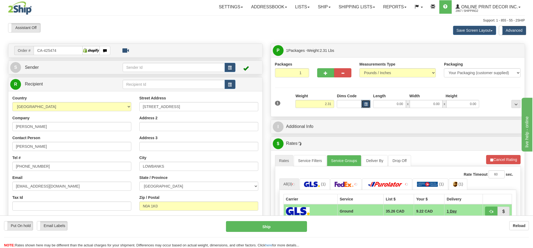
click at [367, 104] on span "button" at bounding box center [365, 104] width 3 height 3
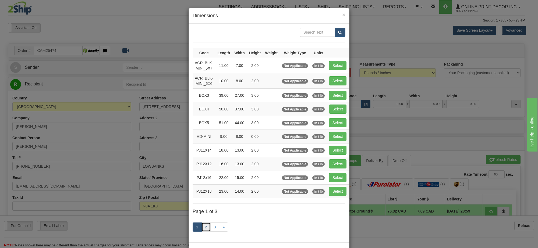
click at [204, 230] on link "2" at bounding box center [205, 227] width 9 height 9
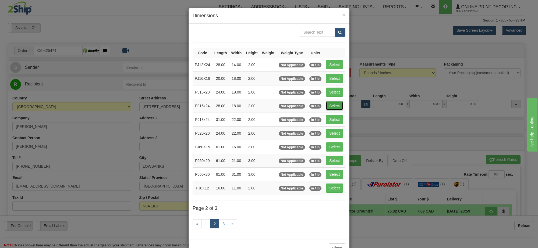
click at [327, 104] on button "Select" at bounding box center [334, 105] width 17 height 9
type input "PJ16x24"
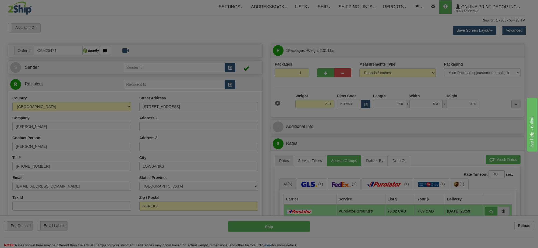
type input "28.00"
type input "18.00"
type input "2.00"
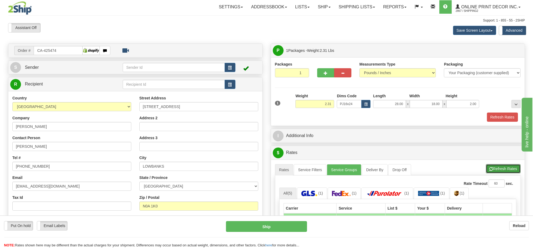
drag, startPoint x: 497, startPoint y: 170, endPoint x: 493, endPoint y: 167, distance: 4.6
click at [497, 169] on button "Refresh Rates" at bounding box center [503, 168] width 35 height 9
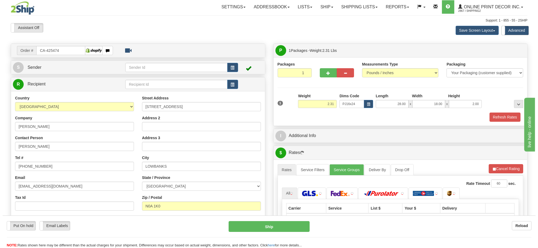
scroll to position [67, 0]
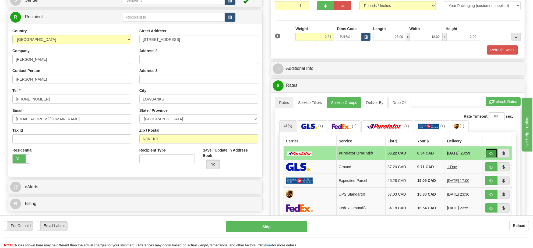
click at [486, 155] on button "button" at bounding box center [491, 153] width 12 height 9
type input "260"
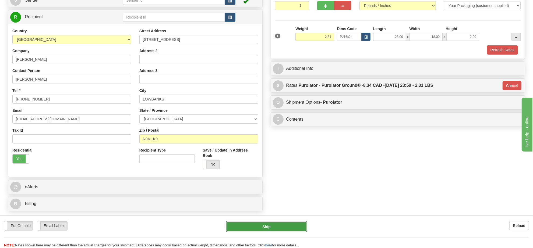
click at [290, 228] on button "Ship" at bounding box center [266, 226] width 81 height 11
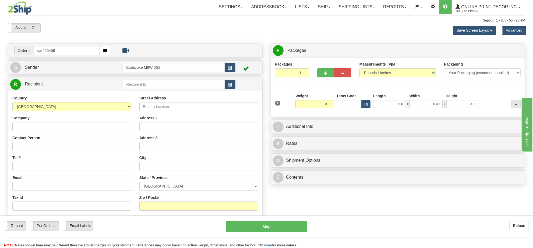
type input "ca-425459"
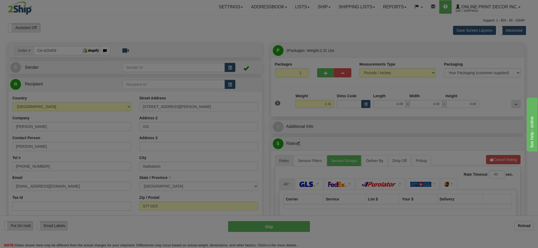
type input "SASKATOON"
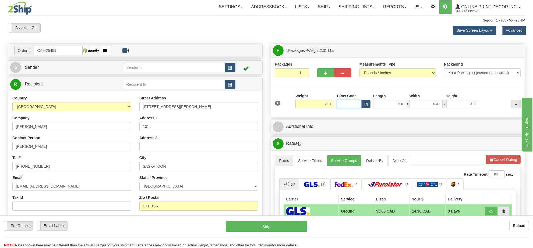
click at [358, 102] on input "Dims Code" at bounding box center [349, 104] width 25 height 8
click at [369, 99] on div "Dims Code" at bounding box center [353, 100] width 36 height 15
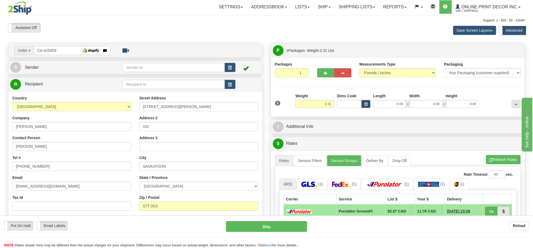
click at [365, 105] on span "button" at bounding box center [365, 104] width 3 height 3
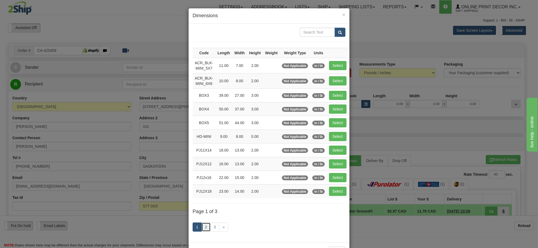
click at [205, 231] on link "2" at bounding box center [205, 227] width 9 height 9
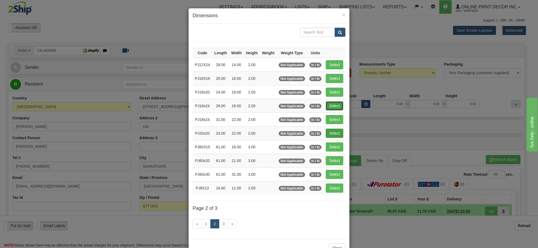
drag, startPoint x: 328, startPoint y: 108, endPoint x: 338, endPoint y: 116, distance: 13.2
click at [328, 108] on button "Select" at bounding box center [334, 105] width 17 height 9
type input "PJ16x24"
type input "28.00"
type input "18.00"
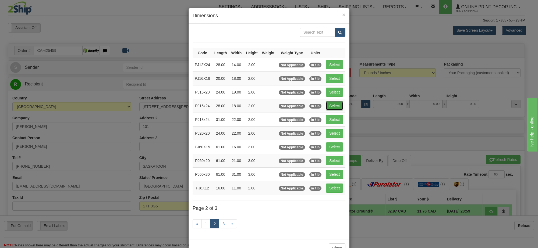
type input "2.00"
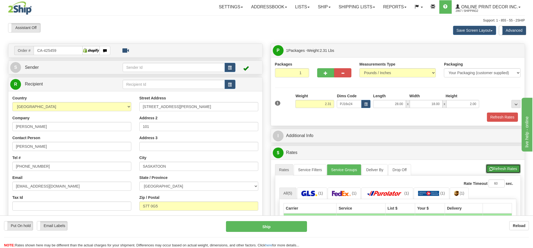
drag, startPoint x: 498, startPoint y: 169, endPoint x: 490, endPoint y: 164, distance: 9.6
click at [497, 168] on button "Refresh Rates" at bounding box center [503, 168] width 35 height 9
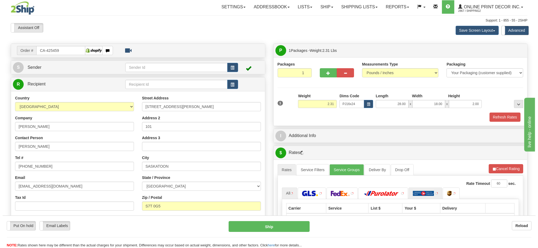
scroll to position [67, 0]
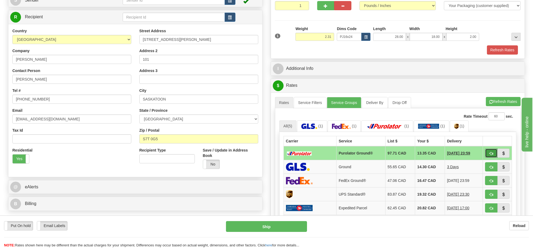
click at [486, 156] on button "button" at bounding box center [491, 153] width 12 height 9
type input "260"
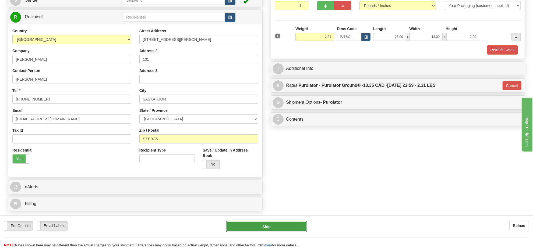
click at [275, 225] on button "Ship" at bounding box center [266, 226] width 81 height 11
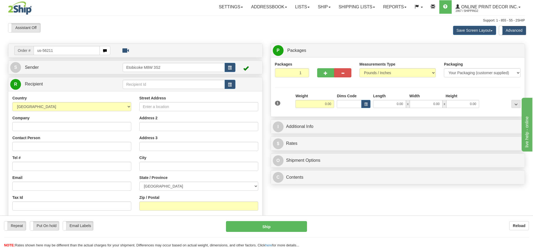
type input "us-56211"
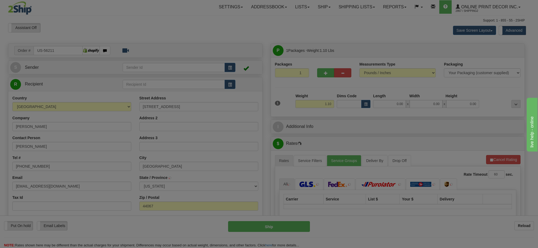
type input "NORTHFIELD"
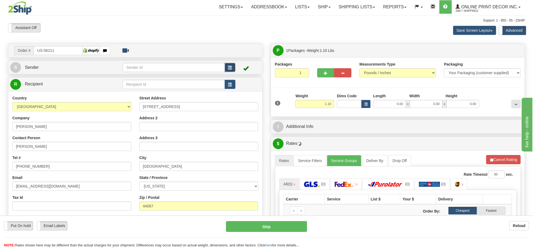
click at [229, 68] on span "button" at bounding box center [230, 67] width 4 height 3
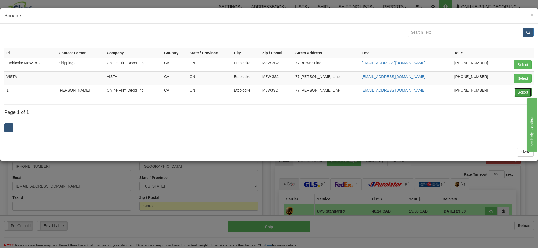
click at [517, 96] on button "Select" at bounding box center [522, 92] width 17 height 9
type input "1"
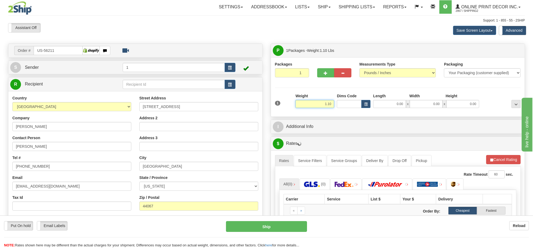
click at [326, 103] on input "1.10" at bounding box center [314, 104] width 39 height 8
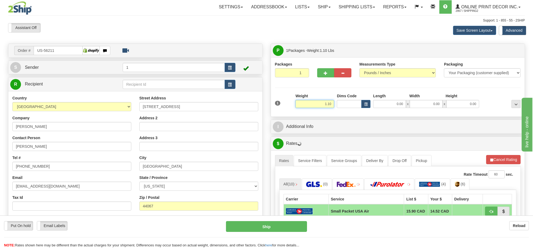
click at [326, 103] on input "1.10" at bounding box center [314, 104] width 39 height 8
click at [366, 105] on span "button" at bounding box center [365, 104] width 3 height 3
type input "8.00"
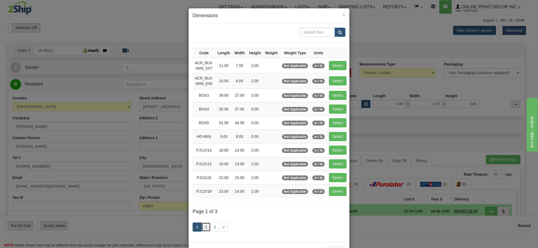
click at [204, 230] on link "2" at bounding box center [205, 227] width 9 height 9
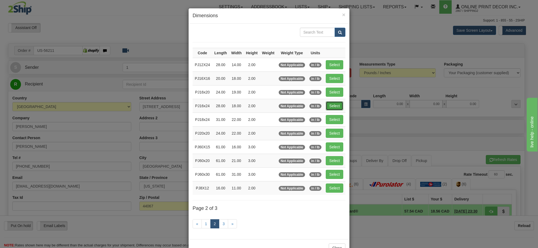
click at [330, 104] on button "Select" at bounding box center [334, 105] width 17 height 9
type input "PJ16x24"
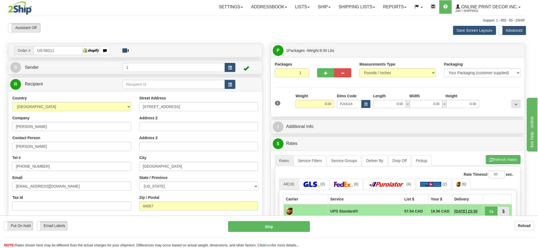
type input "28.00"
type input "18.00"
type input "2.00"
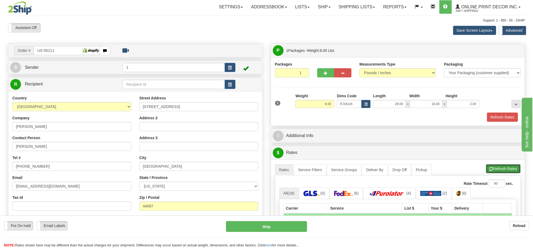
click at [507, 171] on button "Refresh Rates" at bounding box center [503, 168] width 35 height 9
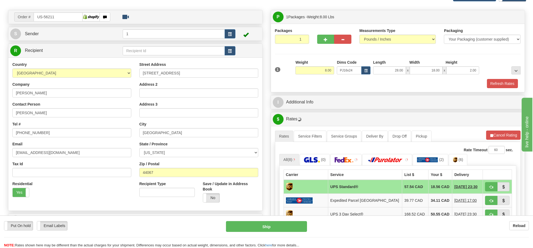
scroll to position [67, 0]
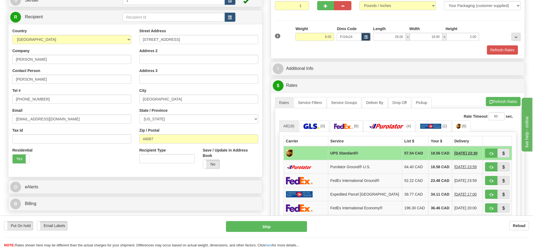
click at [369, 34] on button "button" at bounding box center [365, 37] width 9 height 8
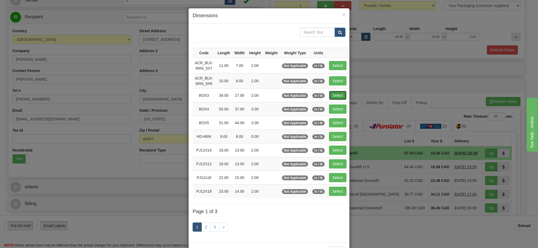
click at [341, 93] on button "Select" at bounding box center [337, 95] width 17 height 9
type input "BOX3"
type input "39.00"
type input "27.00"
type input "3.00"
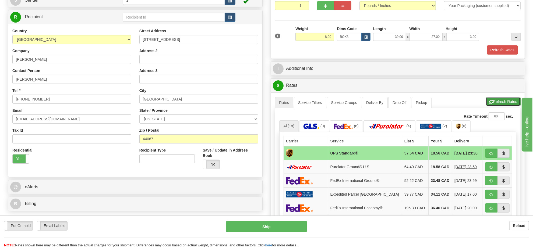
click at [491, 102] on span "button" at bounding box center [491, 101] width 4 height 3
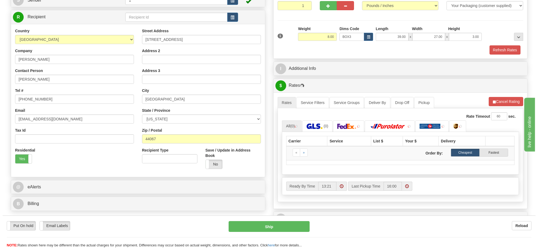
scroll to position [101, 0]
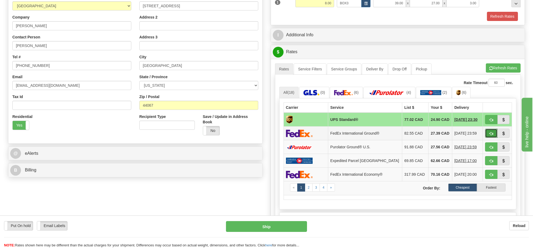
click at [488, 136] on button "button" at bounding box center [491, 133] width 12 height 9
type input "92"
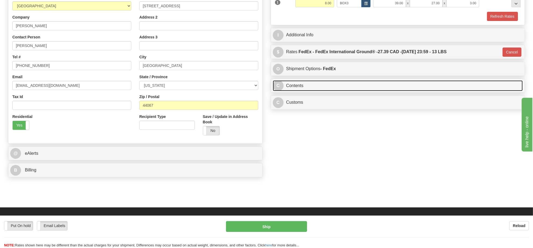
drag, startPoint x: 335, startPoint y: 93, endPoint x: 342, endPoint y: 93, distance: 7.5
click at [335, 91] on link "C Contents" at bounding box center [398, 85] width 250 height 11
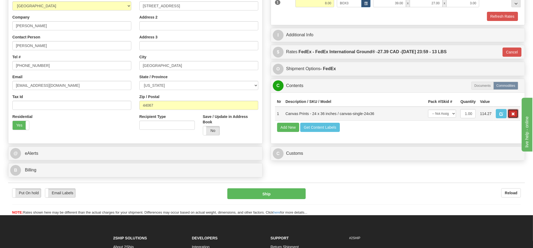
click at [507, 118] on button "button" at bounding box center [512, 113] width 11 height 9
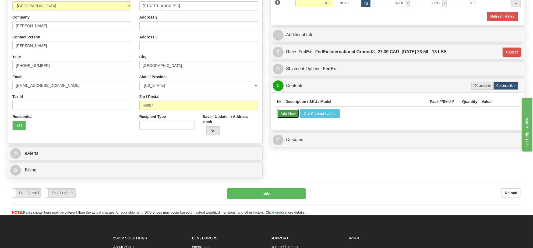
click at [282, 117] on button "Add New" at bounding box center [288, 113] width 22 height 9
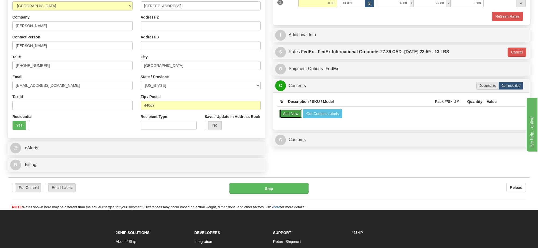
select select
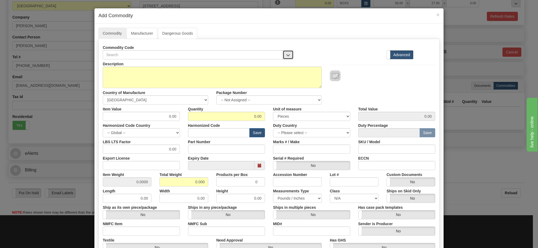
click at [286, 54] on span "button" at bounding box center [288, 55] width 4 height 3
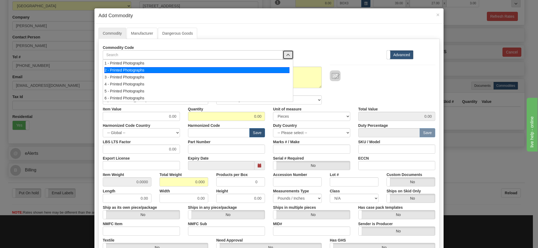
click at [199, 73] on li "2 - Printed Photographs" at bounding box center [198, 70] width 190 height 7
select select "1"
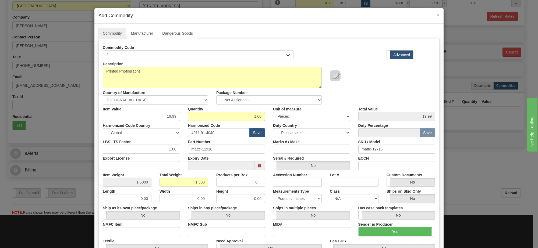
scroll to position [1, 0]
click at [286, 53] on button "button" at bounding box center [288, 54] width 11 height 9
click at [436, 12] on span "×" at bounding box center [437, 15] width 3 height 6
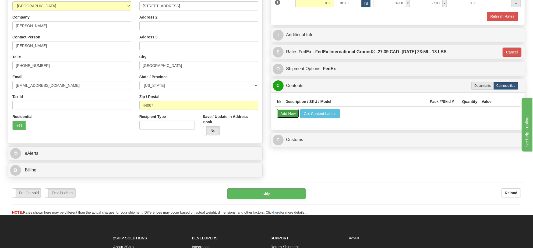
click at [284, 113] on button "Add New" at bounding box center [288, 113] width 22 height 9
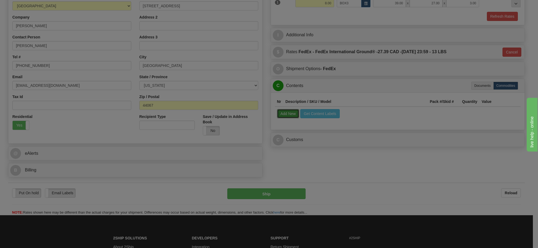
select select
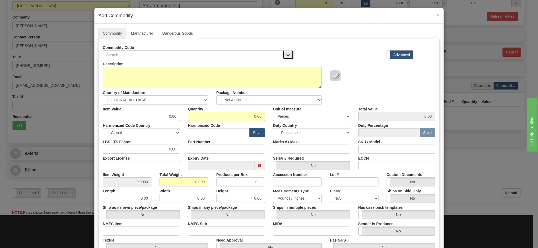
click at [288, 54] on button "button" at bounding box center [288, 54] width 11 height 9
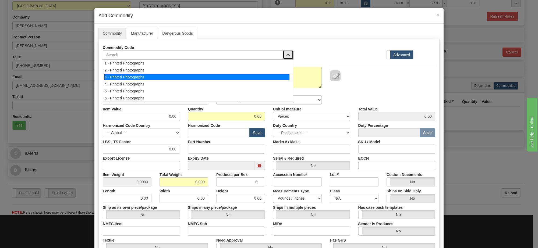
click at [270, 80] on div "3 - Printed Photographs" at bounding box center [196, 77] width 185 height 6
select select "1"
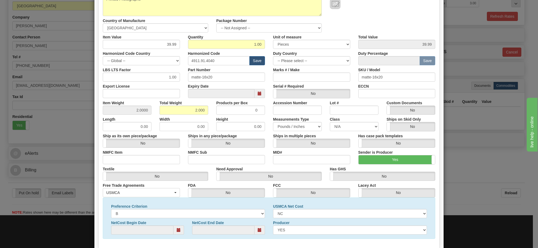
scroll to position [5, 0]
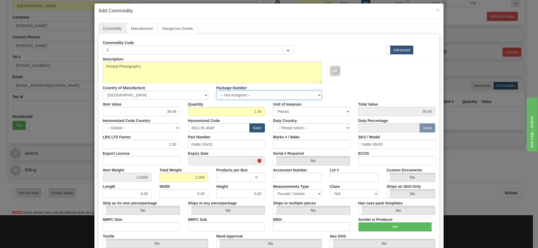
click at [284, 94] on select "-- Not Assigned -- Item 1" at bounding box center [268, 95] width 105 height 9
select select "0"
click at [216, 91] on select "-- Not Assigned -- Item 1" at bounding box center [268, 95] width 105 height 9
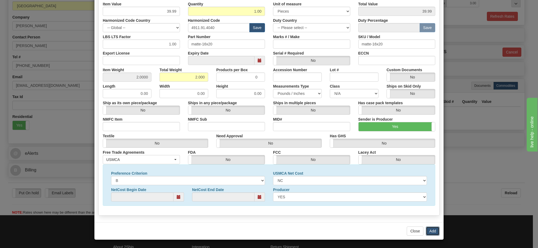
click at [431, 231] on button "Add" at bounding box center [433, 231] width 14 height 9
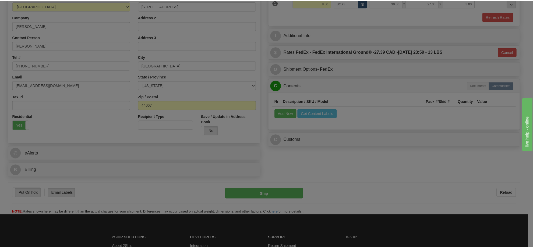
scroll to position [0, 0]
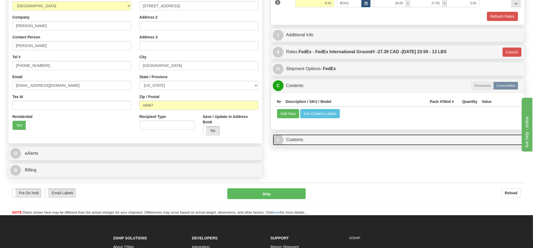
click at [341, 145] on link "C Customs" at bounding box center [398, 139] width 250 height 11
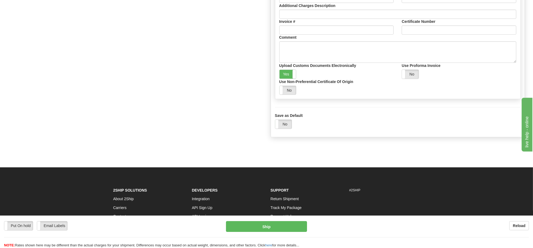
scroll to position [202, 0]
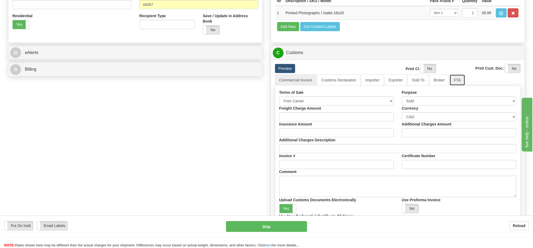
drag, startPoint x: 451, startPoint y: 91, endPoint x: 402, endPoint y: 106, distance: 51.1
click at [451, 86] on link "FTA" at bounding box center [456, 79] width 15 height 11
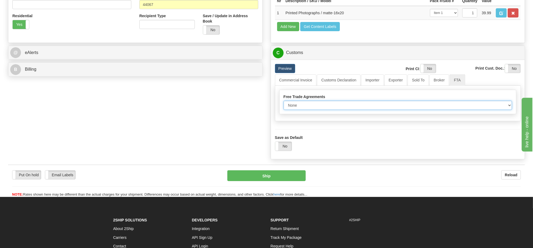
drag, startPoint x: 328, startPoint y: 116, endPoint x: 326, endPoint y: 120, distance: 4.5
click at [328, 110] on select "None Other USMCA CETA CUKTCA" at bounding box center [397, 105] width 229 height 9
select select "1"
click at [283, 110] on select "None Other USMCA CETA CUKTCA" at bounding box center [397, 105] width 229 height 9
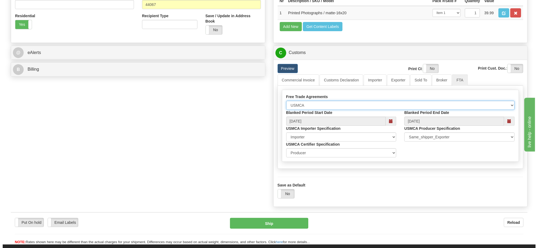
scroll to position [269, 0]
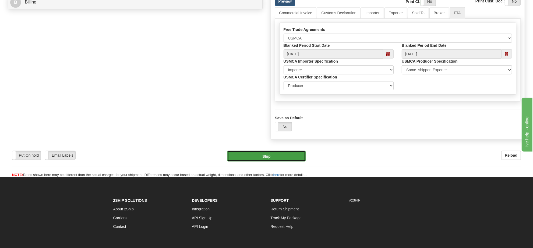
click at [293, 162] on button "Ship" at bounding box center [266, 156] width 78 height 11
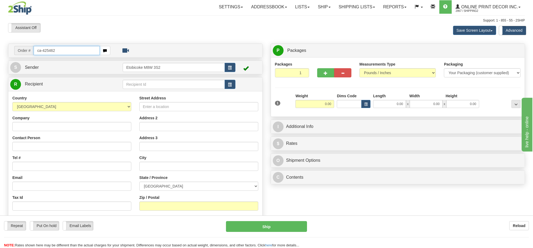
type input "ca-425462"
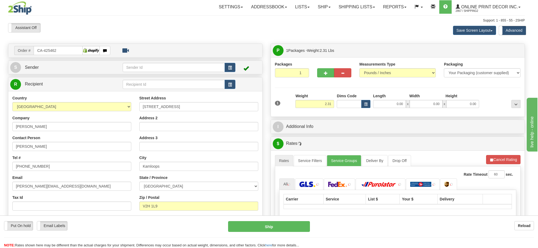
type input "KAMLOOPS"
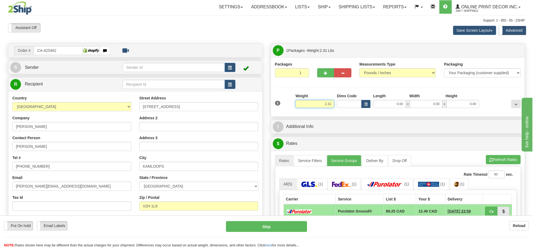
click at [312, 105] on input "2.31" at bounding box center [314, 104] width 39 height 8
click at [313, 105] on input "2.31" at bounding box center [314, 104] width 39 height 8
click at [366, 108] on button "button" at bounding box center [365, 104] width 9 height 8
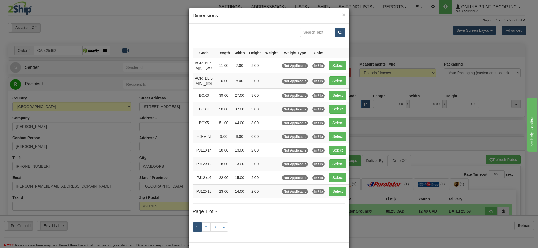
click at [198, 231] on link "1" at bounding box center [197, 227] width 9 height 9
click at [203, 231] on link "2" at bounding box center [205, 227] width 9 height 9
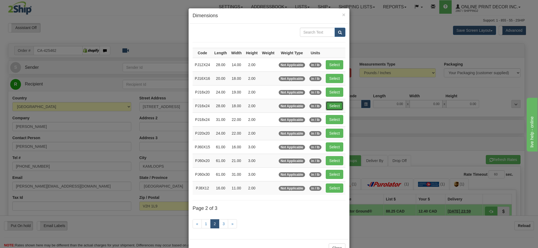
click at [337, 109] on button "Select" at bounding box center [334, 105] width 17 height 9
type input "PJ16x24"
type input "28.00"
type input "18.00"
type input "2.00"
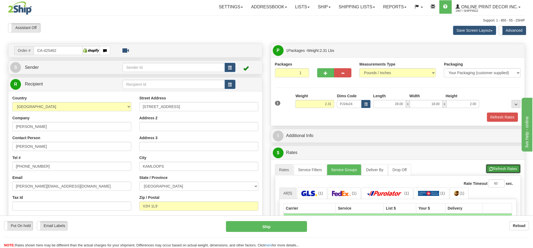
drag, startPoint x: 507, startPoint y: 168, endPoint x: 479, endPoint y: 151, distance: 33.1
click at [507, 168] on button "Refresh Rates" at bounding box center [503, 168] width 35 height 9
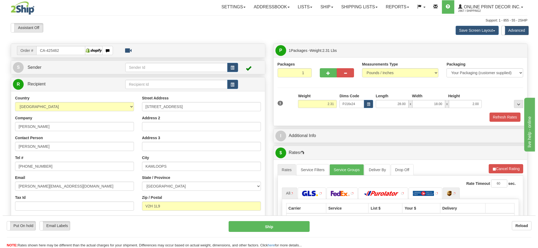
scroll to position [67, 0]
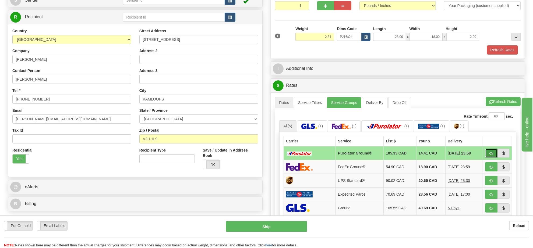
click at [487, 156] on button "button" at bounding box center [491, 153] width 12 height 9
type input "260"
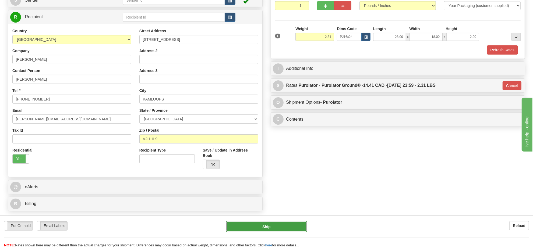
click at [291, 229] on button "Ship" at bounding box center [266, 226] width 81 height 11
